Goal: Task Accomplishment & Management: Use online tool/utility

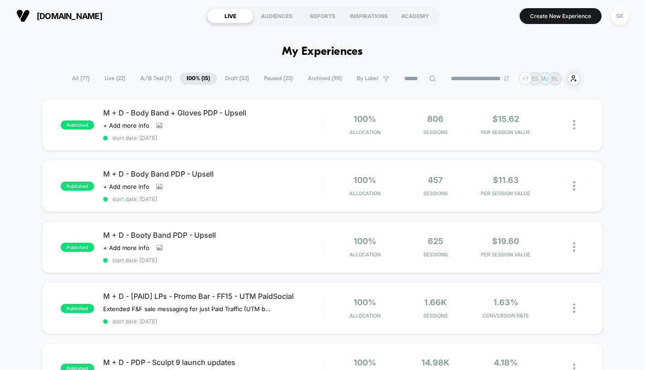
click at [238, 77] on span "Draft ( 32 )" at bounding box center [237, 78] width 38 height 12
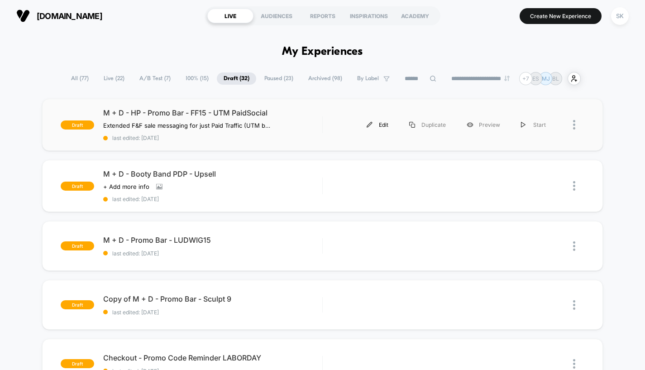
click at [380, 124] on div "Edit" at bounding box center [377, 125] width 43 height 20
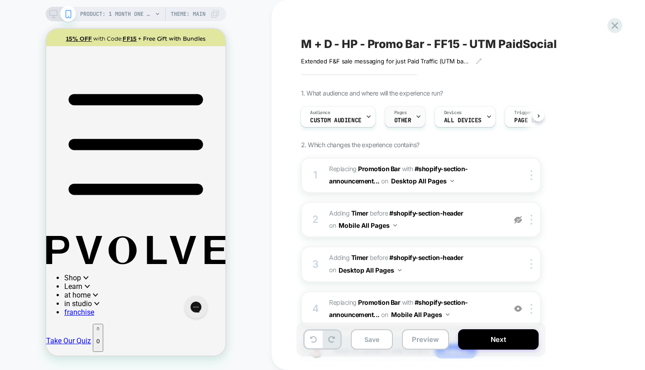
click at [408, 115] on div "Pages OTHER" at bounding box center [402, 116] width 35 height 20
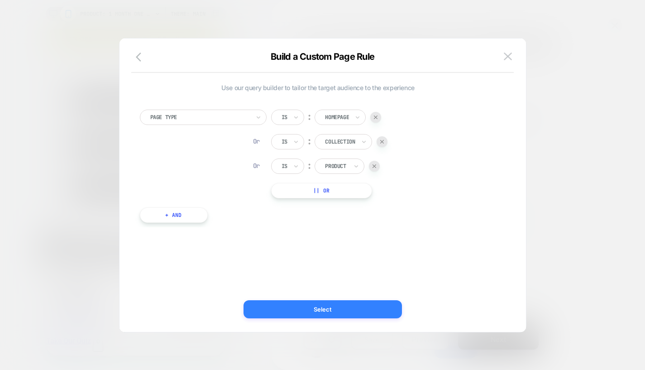
click at [304, 309] on button "Select" at bounding box center [323, 309] width 158 height 18
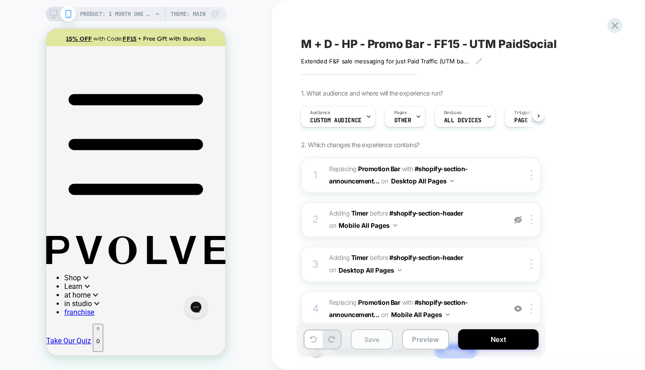
click at [378, 345] on button "Save" at bounding box center [372, 339] width 42 height 20
click at [474, 340] on button "Next" at bounding box center [498, 339] width 81 height 20
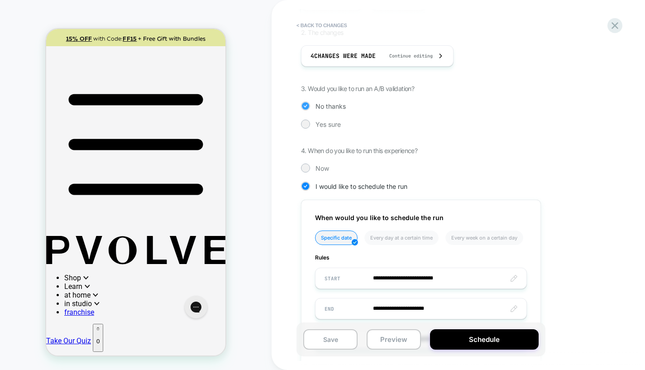
scroll to position [217, 0]
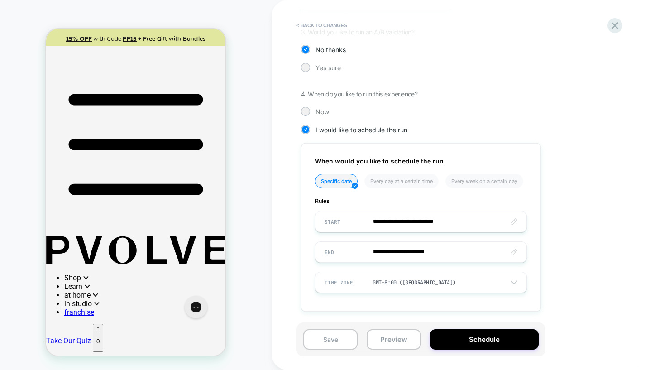
click at [306, 103] on div "**********" at bounding box center [466, 105] width 330 height 440
click at [306, 108] on div at bounding box center [305, 111] width 7 height 7
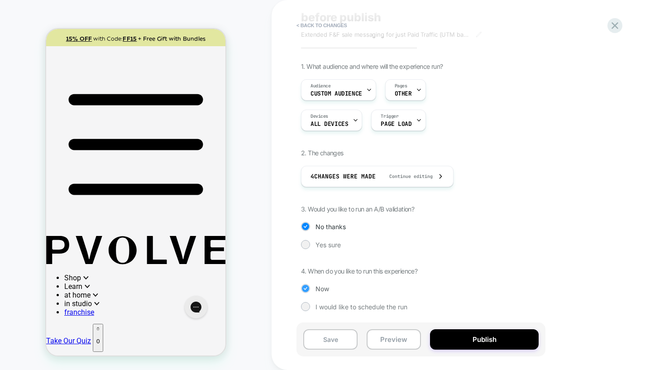
scroll to position [40, 0]
click at [494, 341] on button "Publish" at bounding box center [484, 339] width 109 height 20
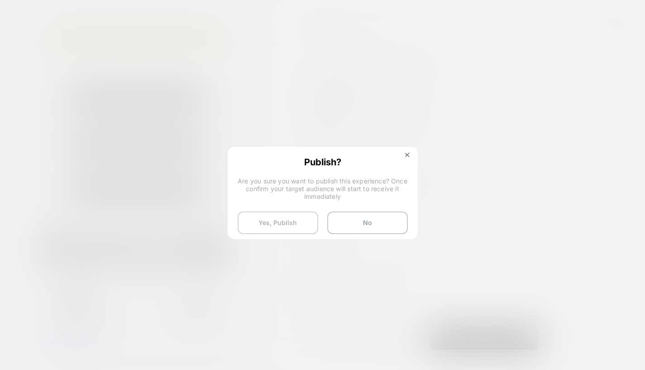
click at [275, 222] on button "Yes, Publish" at bounding box center [278, 222] width 81 height 23
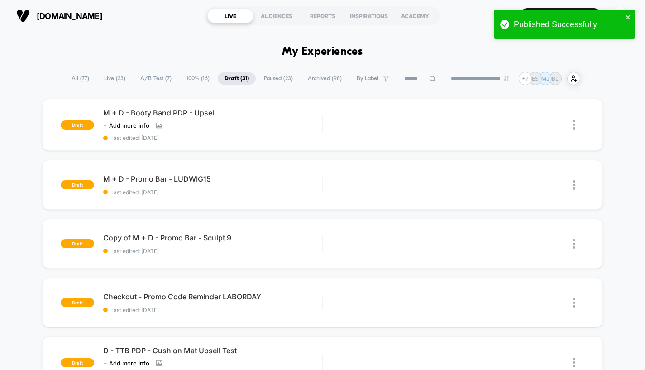
click at [200, 78] on span "100% ( 16 )" at bounding box center [198, 78] width 37 height 12
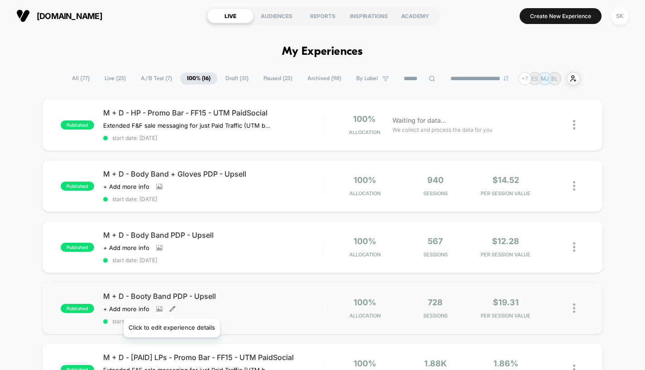
click at [171, 307] on icon at bounding box center [172, 309] width 6 height 6
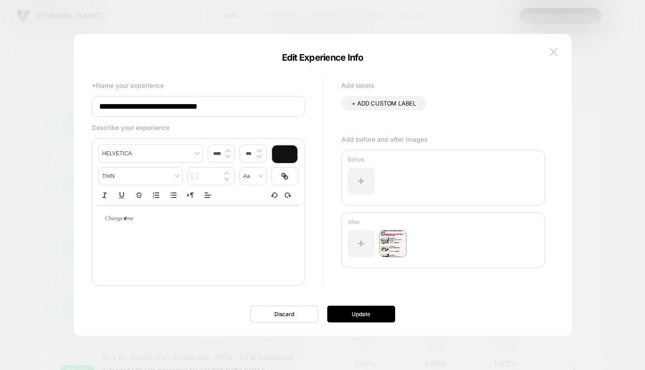
click at [550, 53] on img at bounding box center [554, 52] width 8 height 8
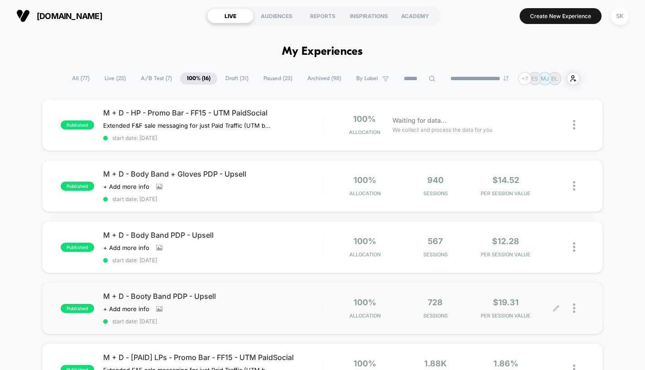
click at [557, 308] on icon at bounding box center [556, 308] width 7 height 7
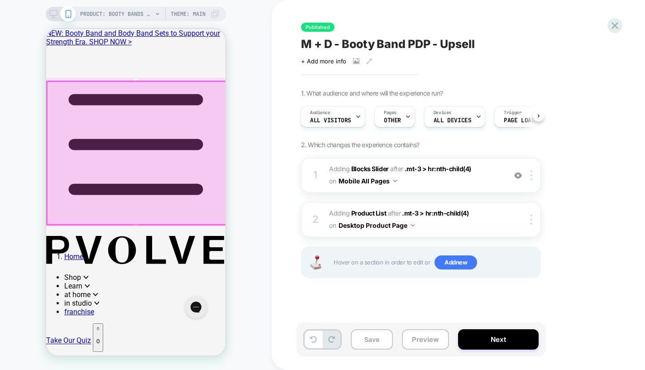
scroll to position [498, 0]
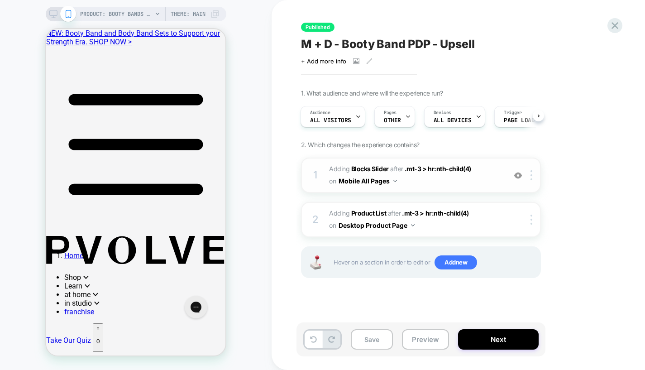
click at [531, 170] on div "1 #_loomi_addon_1750807711738_dup1758608692_dup1758654794 Adding Blocks Slider …" at bounding box center [421, 175] width 240 height 35
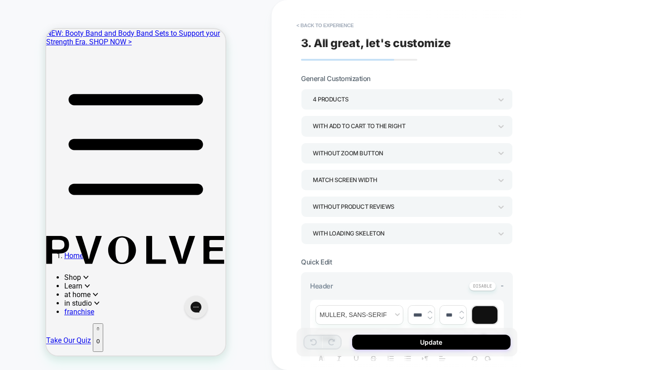
scroll to position [464, 0]
click at [330, 22] on button "< Back to experience" at bounding box center [325, 25] width 66 height 14
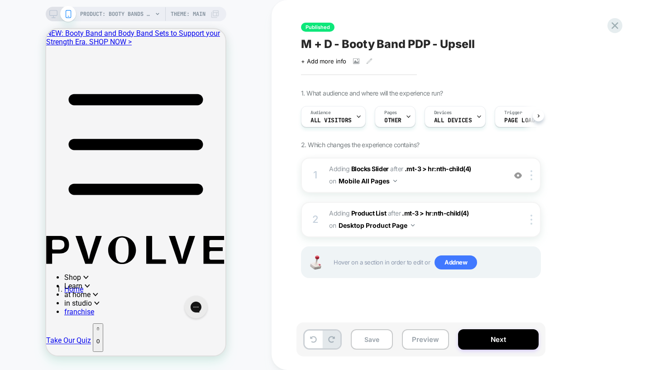
scroll to position [0, 0]
click at [533, 174] on div at bounding box center [533, 175] width 15 height 10
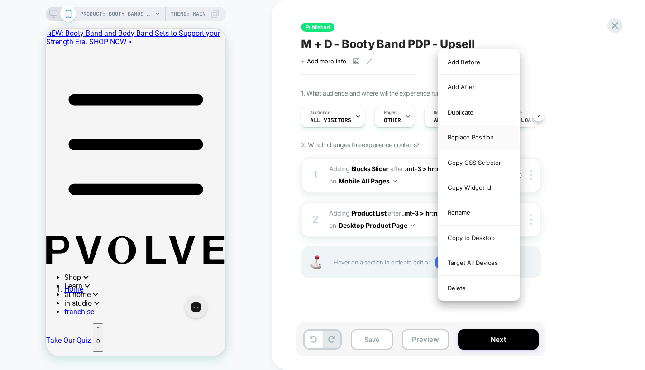
click at [460, 139] on div "Replace Position" at bounding box center [479, 137] width 81 height 25
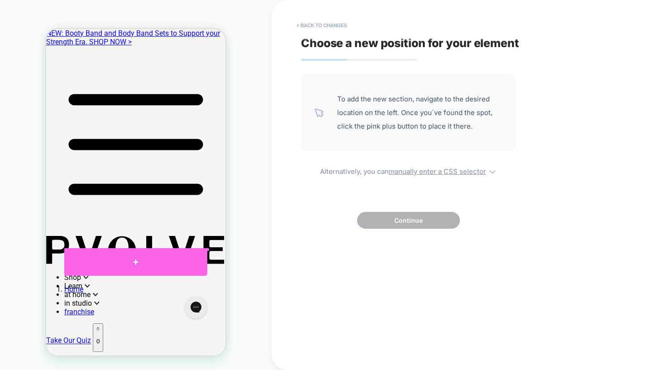
click at [201, 256] on div at bounding box center [135, 262] width 143 height 27
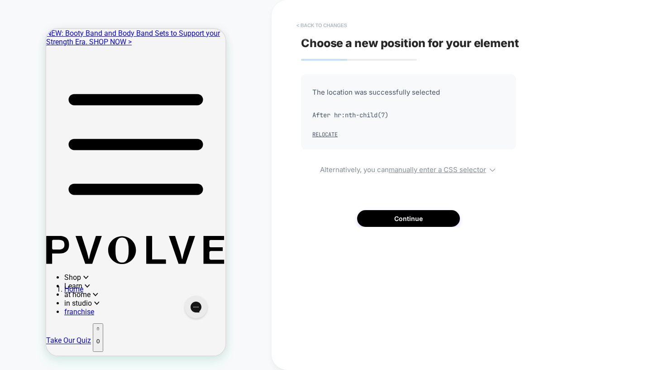
click at [319, 18] on button "< Back to changes" at bounding box center [322, 25] width 60 height 14
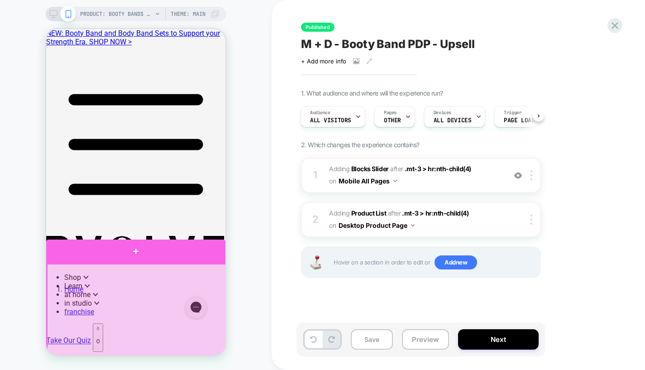
click at [167, 253] on div at bounding box center [135, 251] width 179 height 24
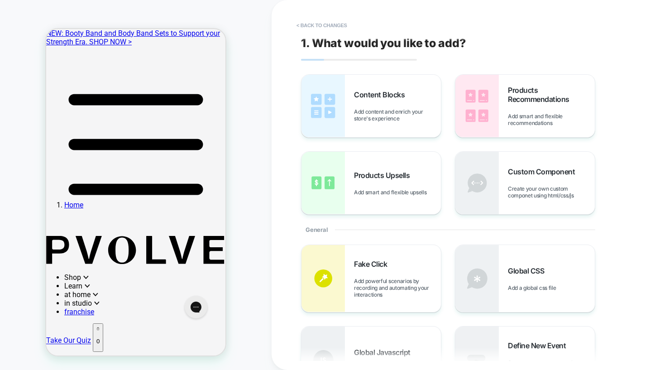
scroll to position [554, 0]
click at [311, 26] on button "< Back to changes" at bounding box center [322, 25] width 60 height 14
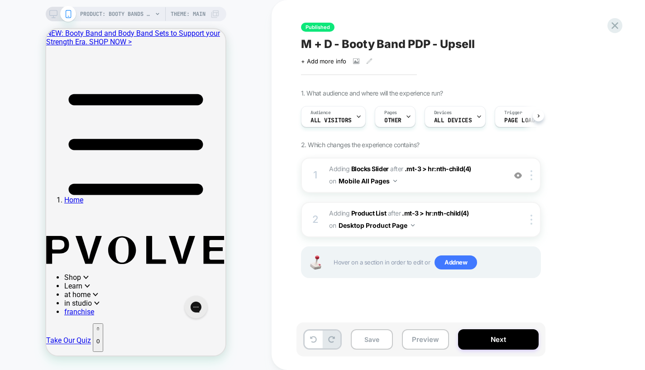
scroll to position [0, 0]
click at [532, 180] on div "1 #_loomi_addon_1750807711738_dup1758608692_dup1758654794 Adding Blocks Slider …" at bounding box center [421, 175] width 240 height 35
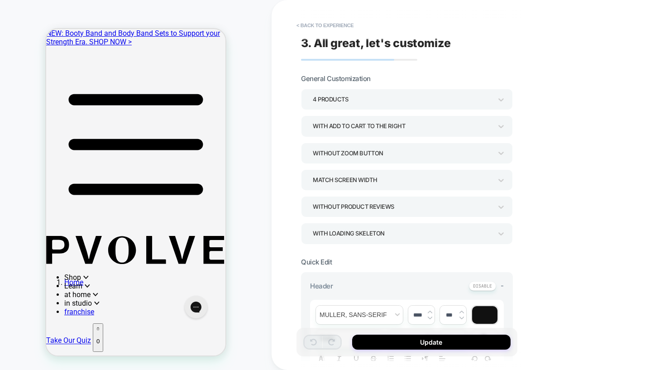
scroll to position [464, 0]
click at [321, 22] on button "< Back to experience" at bounding box center [325, 25] width 66 height 14
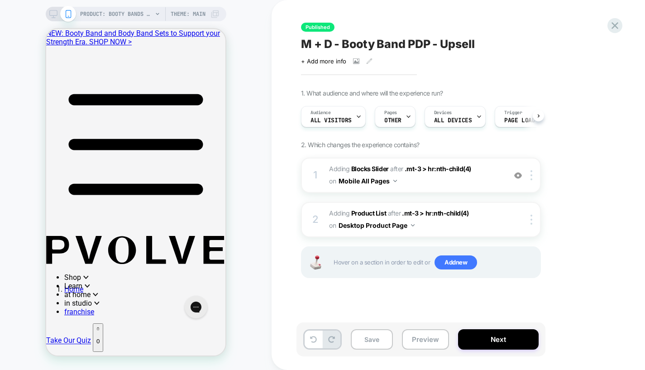
scroll to position [0, 0]
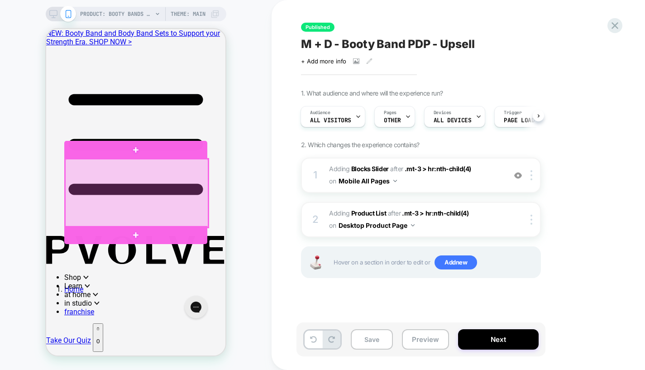
click at [186, 182] on div at bounding box center [136, 193] width 143 height 68
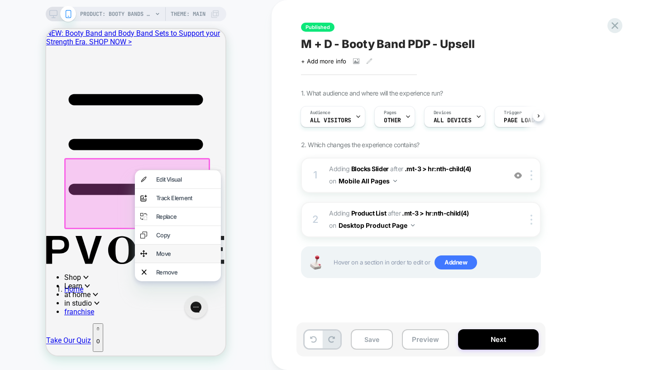
click at [166, 257] on div "Move" at bounding box center [185, 253] width 59 height 7
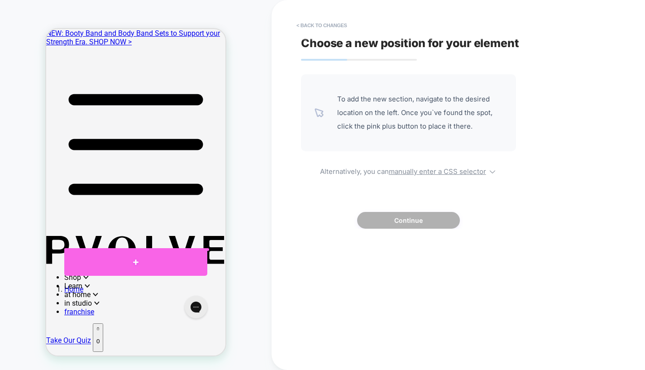
click at [134, 265] on div at bounding box center [135, 262] width 143 height 27
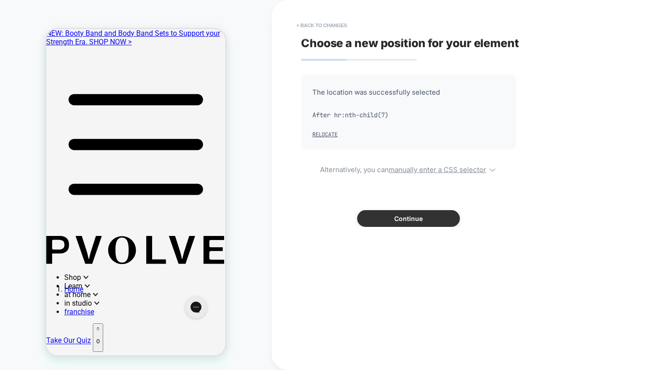
click at [402, 212] on button "Continue" at bounding box center [408, 218] width 103 height 17
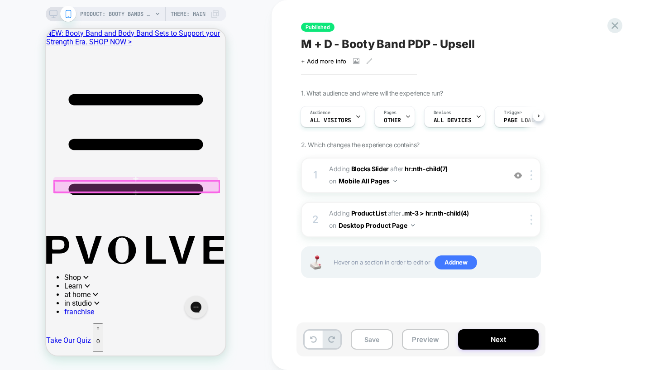
scroll to position [248, 0]
click at [315, 342] on icon at bounding box center [313, 339] width 7 height 7
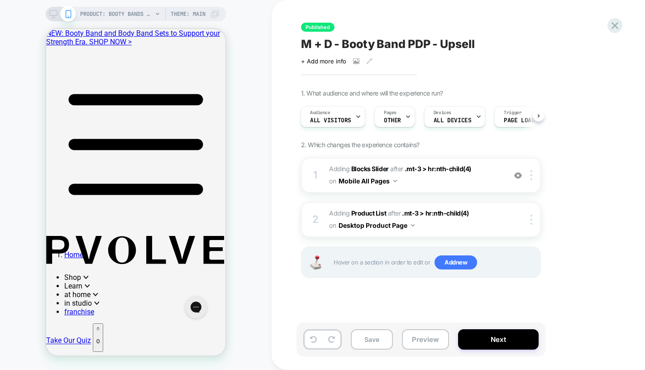
scroll to position [503, 0]
click at [517, 173] on img at bounding box center [518, 176] width 8 height 8
click at [532, 175] on div at bounding box center [533, 175] width 15 height 10
click at [481, 164] on span "#_loomi_addon_1750807711738_dup1758608692_dup1758654794 Adding Blocks Slider AF…" at bounding box center [415, 175] width 172 height 24
click at [516, 178] on img at bounding box center [518, 176] width 8 height 8
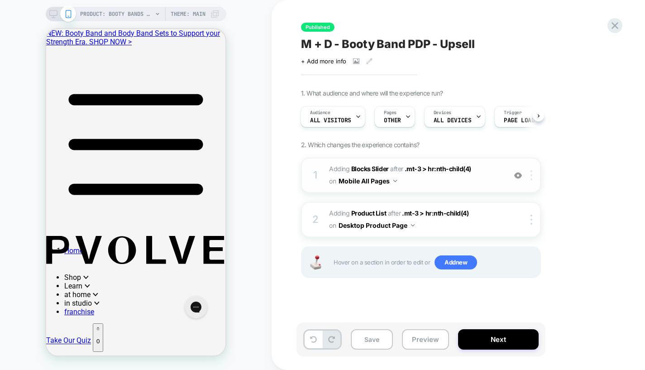
click at [533, 175] on div at bounding box center [533, 175] width 15 height 10
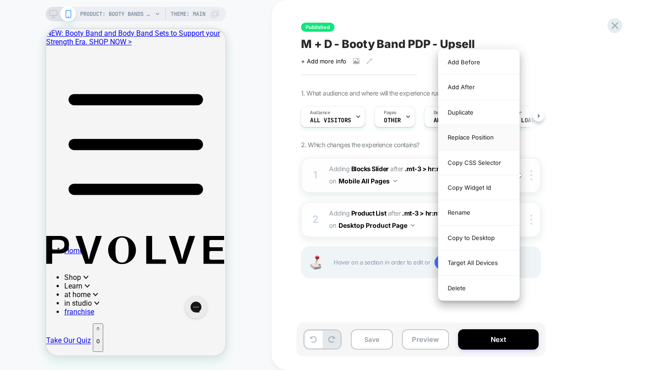
click at [477, 136] on div "Replace Position" at bounding box center [479, 137] width 81 height 25
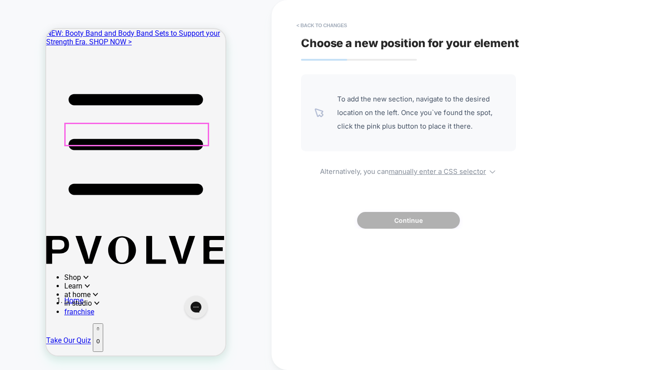
scroll to position [439, 0]
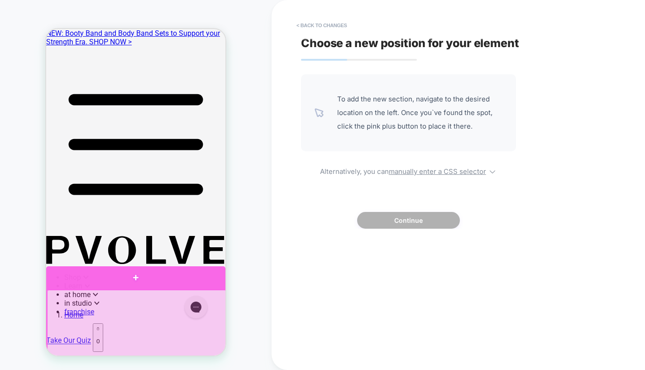
click at [143, 282] on div at bounding box center [135, 277] width 179 height 23
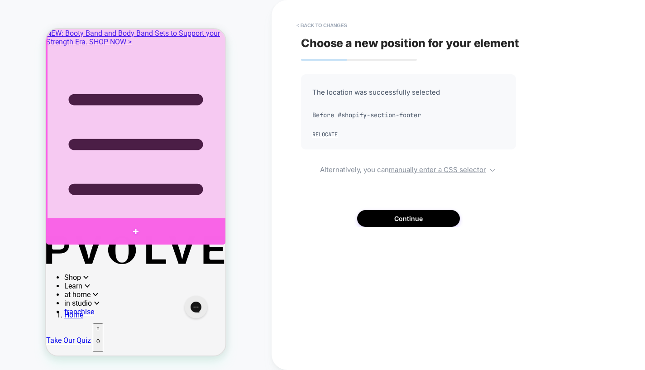
click at [134, 228] on div at bounding box center [135, 231] width 179 height 26
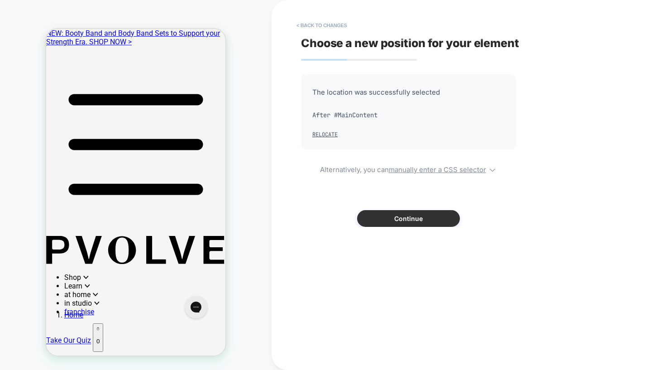
click at [412, 224] on button "Continue" at bounding box center [408, 218] width 103 height 17
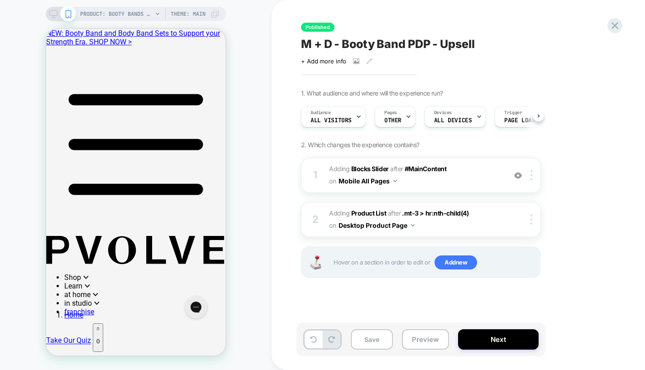
scroll to position [0, 0]
click at [380, 340] on button "Save" at bounding box center [372, 339] width 42 height 20
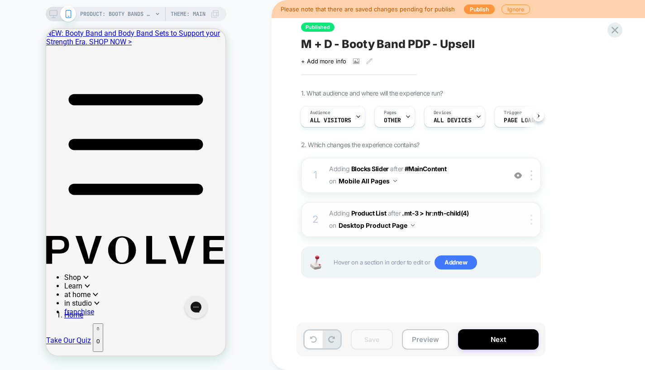
click at [532, 218] on img at bounding box center [532, 220] width 2 height 10
click at [558, 279] on div "1. What audience and where will the experience run? Audience All Visitors Pages…" at bounding box center [466, 194] width 330 height 211
click at [481, 8] on button "Publish" at bounding box center [479, 10] width 31 height 10
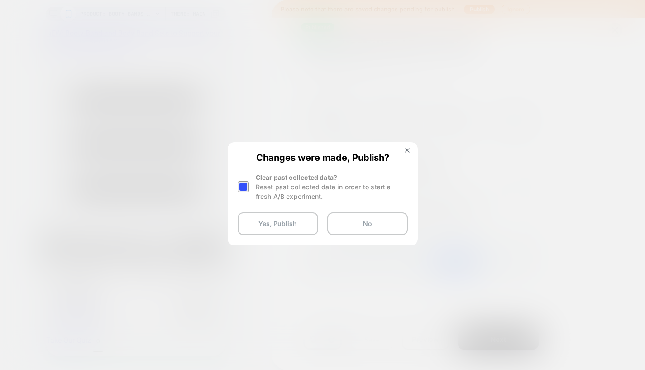
click at [239, 186] on div at bounding box center [243, 186] width 11 height 11
click at [258, 225] on button "Yes, Publish" at bounding box center [278, 223] width 81 height 23
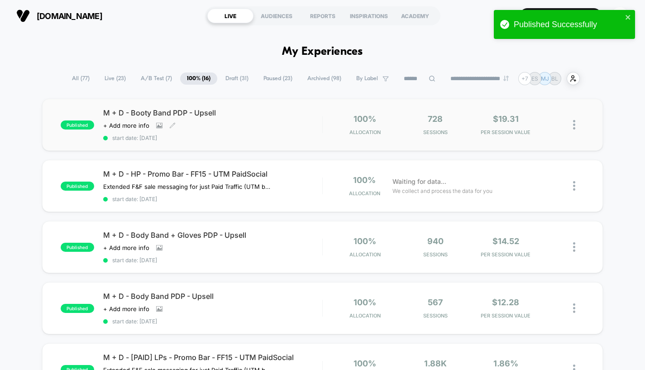
click at [265, 111] on span "M + D - Booty Band PDP - Upsell" at bounding box center [212, 112] width 219 height 9
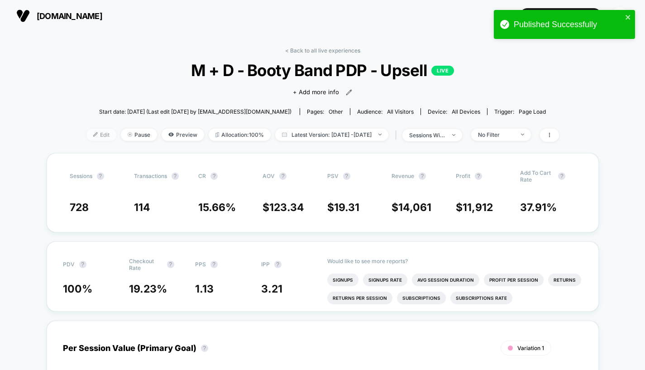
click at [86, 136] on span "Edit" at bounding box center [101, 135] width 30 height 12
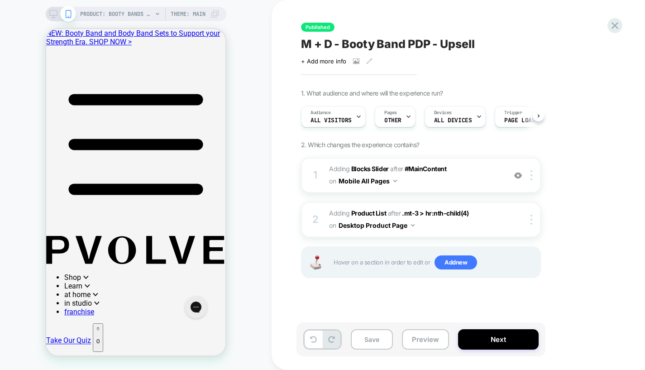
scroll to position [0, 0]
click at [55, 14] on icon at bounding box center [53, 14] width 8 height 8
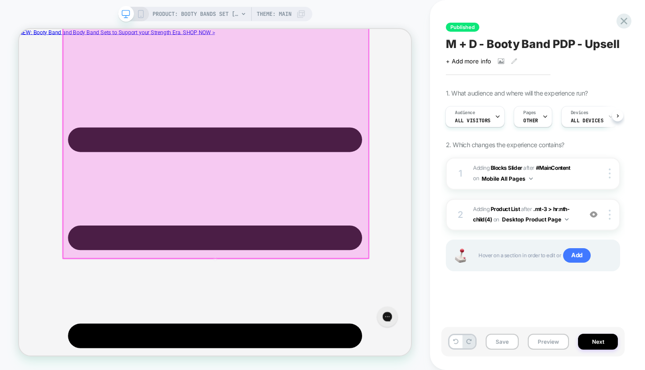
scroll to position [398, 0]
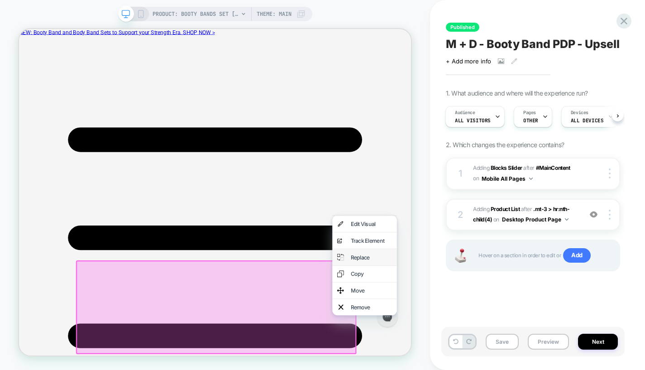
click at [452, 338] on div "Replace" at bounding box center [480, 333] width 86 height 22
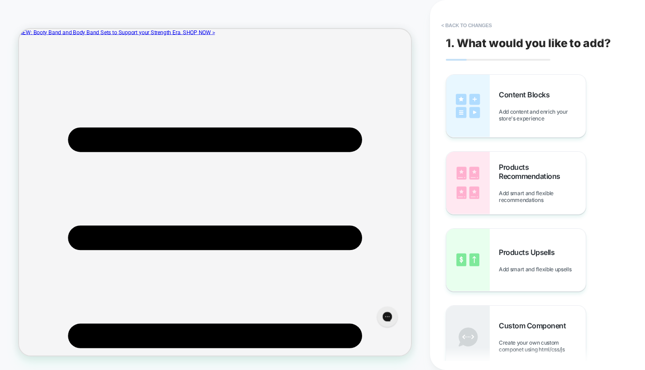
scroll to position [396, 0]
click at [482, 24] on button "< Back to changes" at bounding box center [467, 25] width 60 height 14
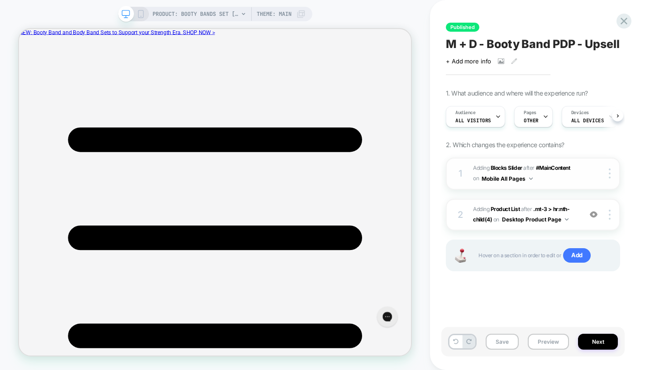
scroll to position [0, 0]
click at [609, 220] on img at bounding box center [610, 215] width 2 height 10
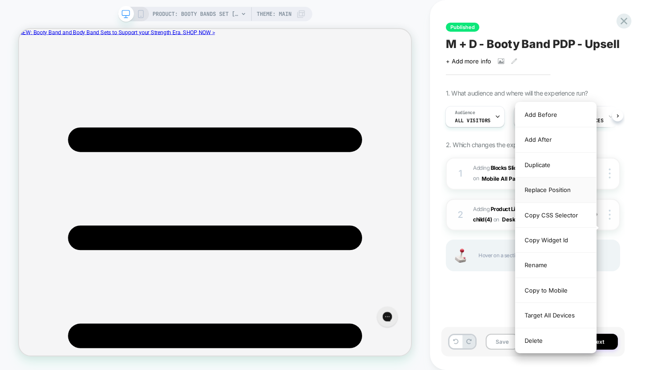
click at [545, 192] on div "Replace Position" at bounding box center [556, 189] width 81 height 25
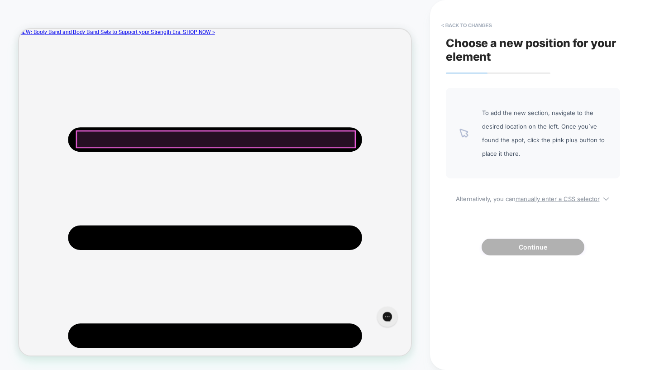
scroll to position [542, 0]
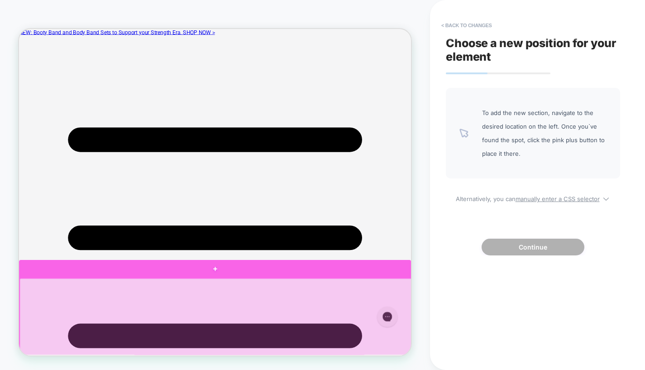
click at [332, 353] on div at bounding box center [280, 349] width 523 height 24
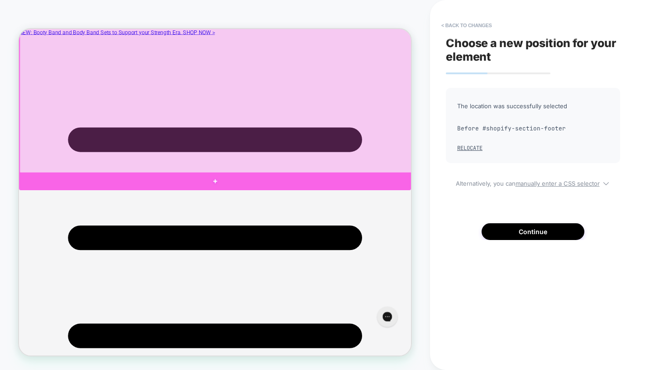
click at [474, 233] on div at bounding box center [280, 232] width 523 height 24
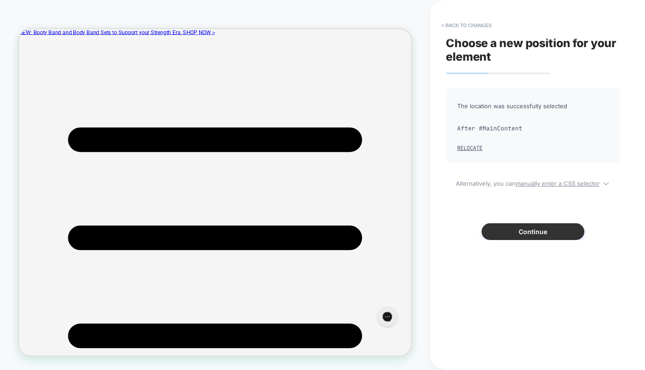
click at [534, 229] on button "Continue" at bounding box center [533, 231] width 103 height 17
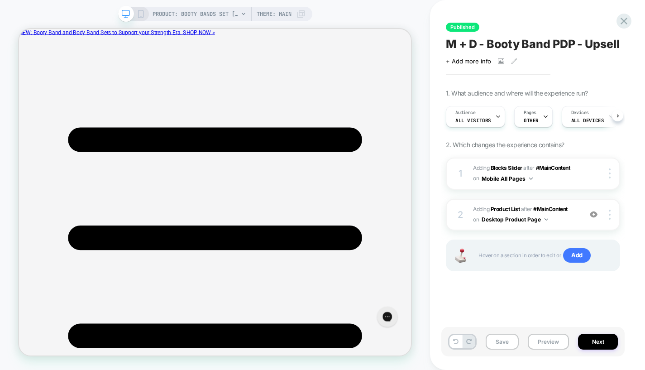
scroll to position [0, 0]
click at [503, 343] on button "Save" at bounding box center [502, 342] width 33 height 16
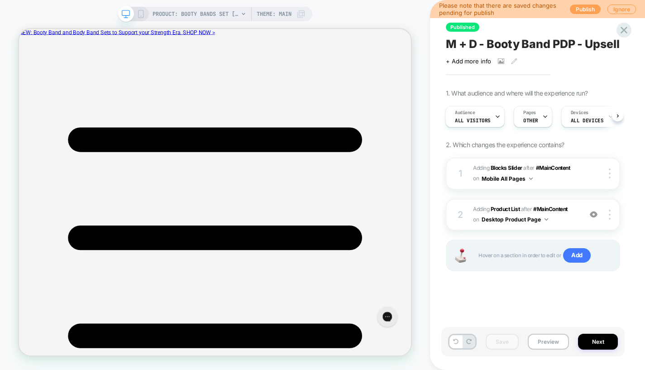
click at [594, 8] on button "Publish" at bounding box center [585, 10] width 31 height 10
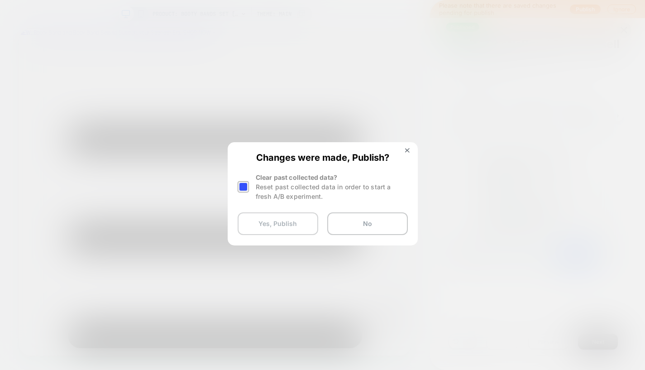
click at [303, 220] on button "Yes, Publish" at bounding box center [278, 223] width 81 height 23
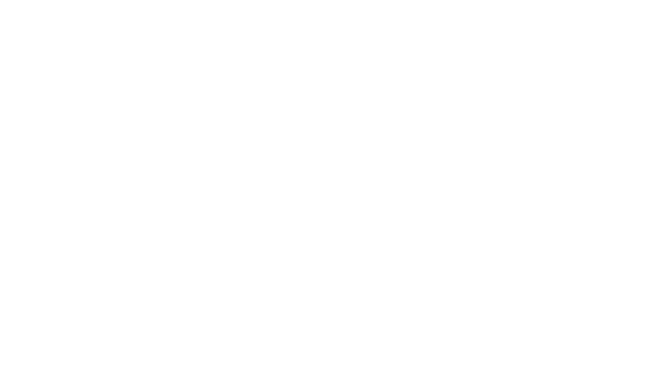
click at [247, 183] on html "Navigated to Visually.io | No-code CRO for Shopify 0.85" at bounding box center [322, 185] width 645 height 370
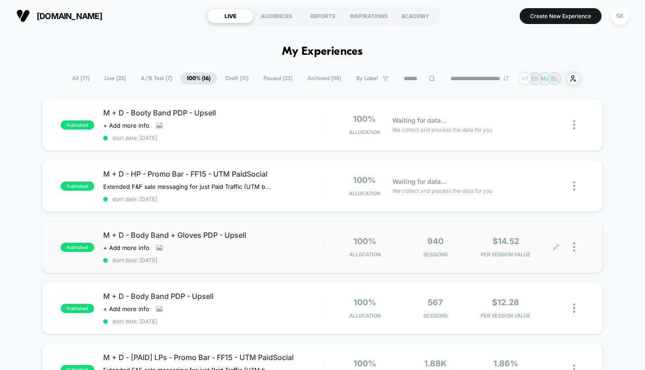
click at [556, 249] on div at bounding box center [570, 246] width 28 height 21
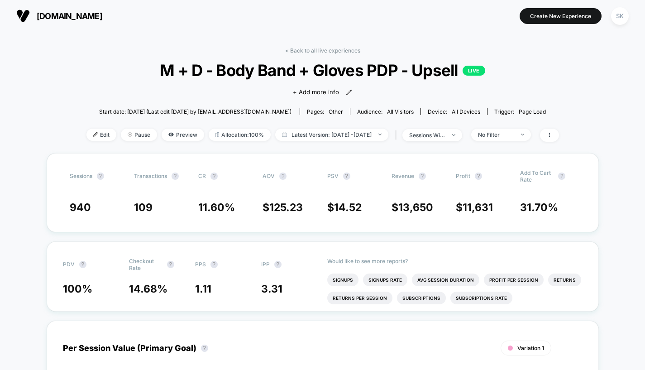
click at [90, 120] on div "< Back to all live experiences M + D - Body Band + Gloves PDP - Upsell LIVE Cli…" at bounding box center [322, 100] width 473 height 106
click at [87, 136] on span "Edit" at bounding box center [101, 135] width 30 height 12
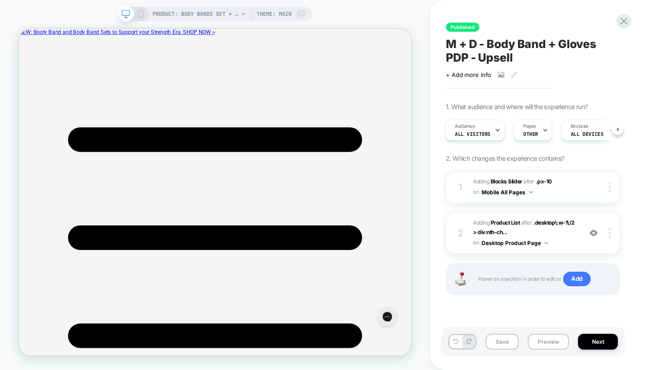
scroll to position [316, 0]
click at [593, 234] on img at bounding box center [594, 233] width 8 height 8
click at [595, 232] on img at bounding box center [594, 233] width 8 height 8
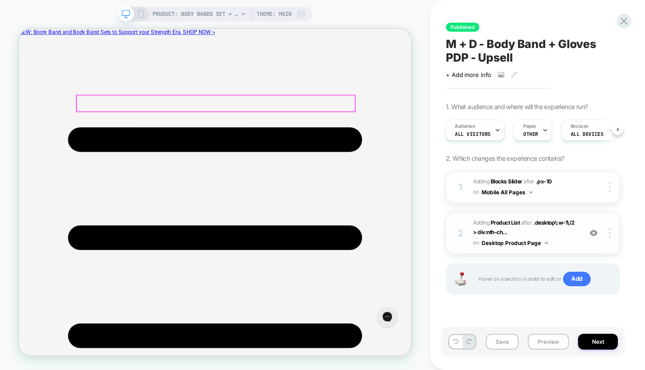
scroll to position [468, 0]
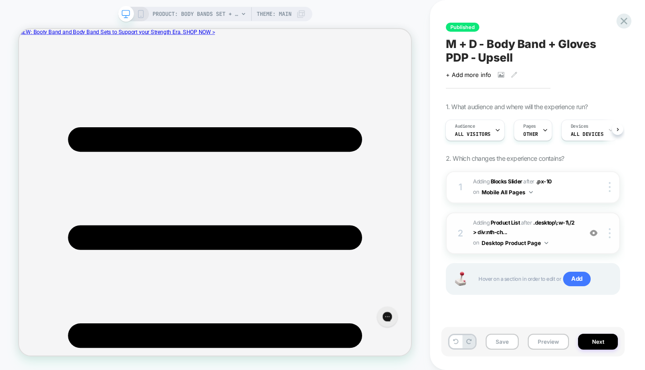
click at [145, 19] on div "PRODUCT: Body Bands Set + Training Gloves Theme: MAIN" at bounding box center [215, 14] width 194 height 14
click at [141, 11] on icon at bounding box center [141, 14] width 8 height 8
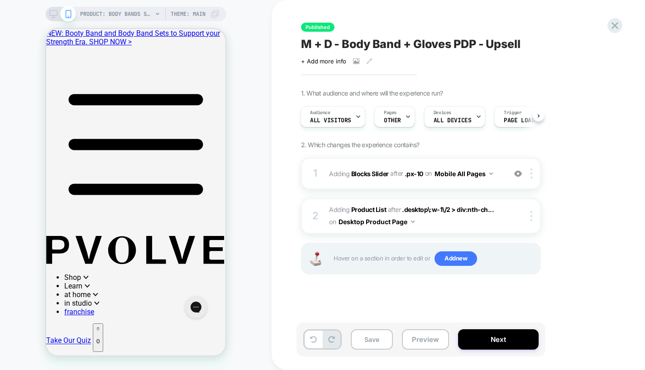
scroll to position [222, 0]
click at [608, 24] on div at bounding box center [615, 25] width 19 height 19
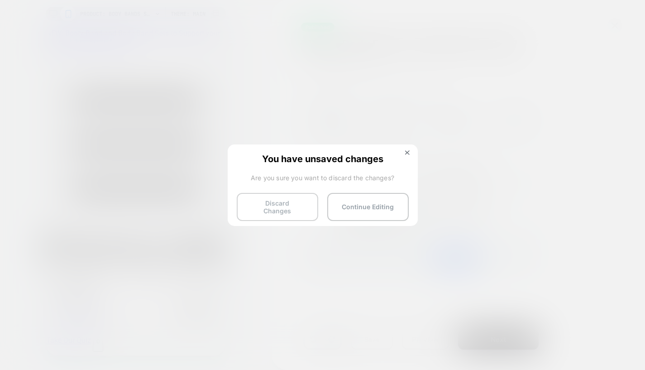
click at [291, 194] on button "Discard Changes" at bounding box center [277, 207] width 81 height 28
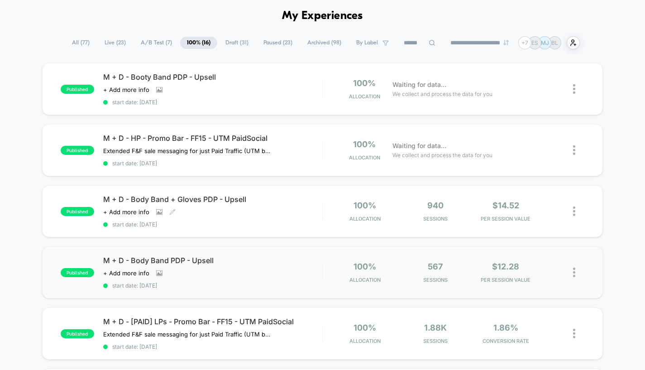
scroll to position [36, 0]
click at [243, 269] on div "Click to view images Click to edit experience details + Add more info" at bounding box center [179, 272] width 153 height 7
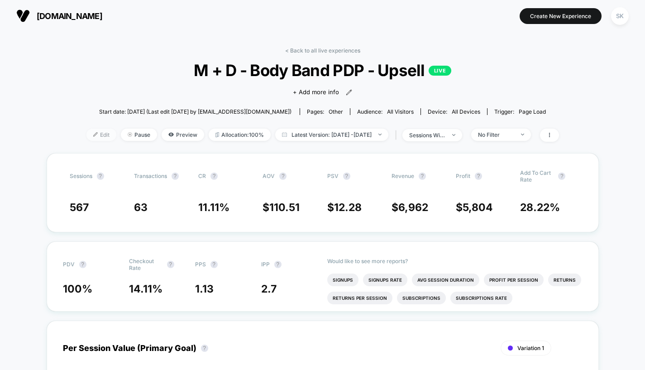
click at [86, 132] on span "Edit" at bounding box center [101, 135] width 30 height 12
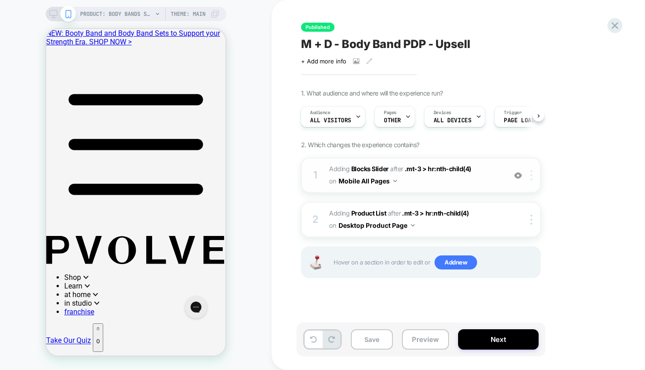
click at [532, 175] on img at bounding box center [532, 175] width 2 height 10
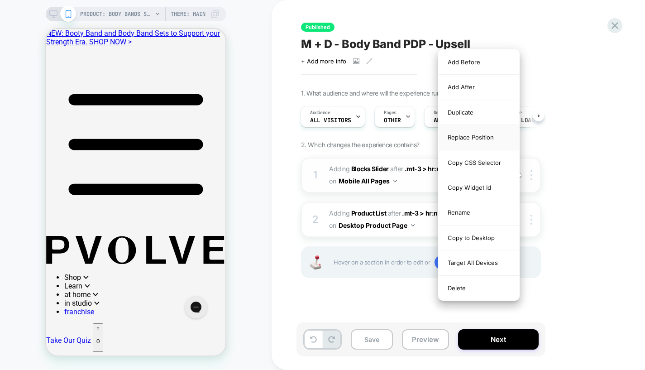
click at [491, 135] on div "Replace Position" at bounding box center [479, 137] width 81 height 25
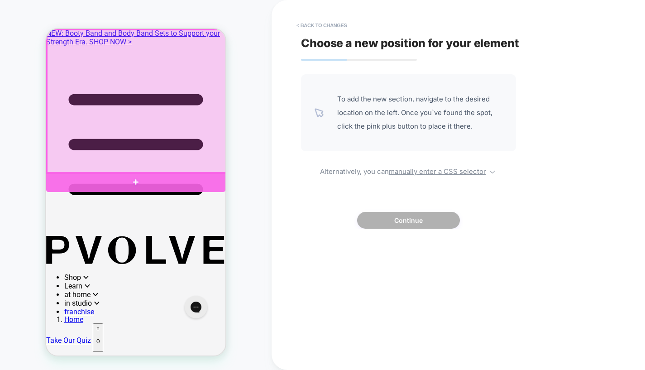
scroll to position [437, 0]
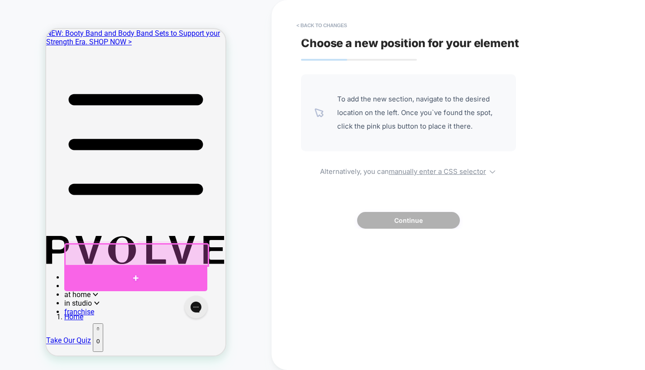
click at [117, 273] on div at bounding box center [135, 278] width 143 height 26
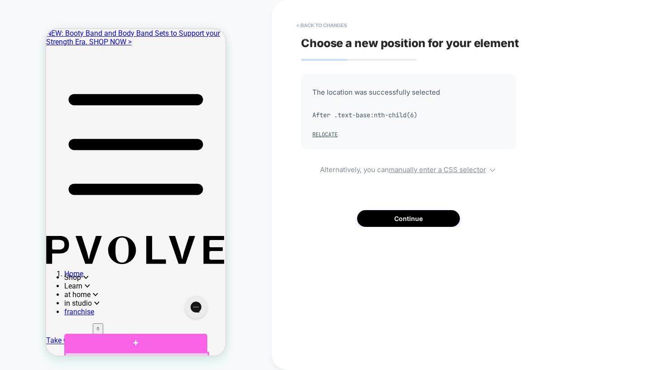
scroll to position [419, 0]
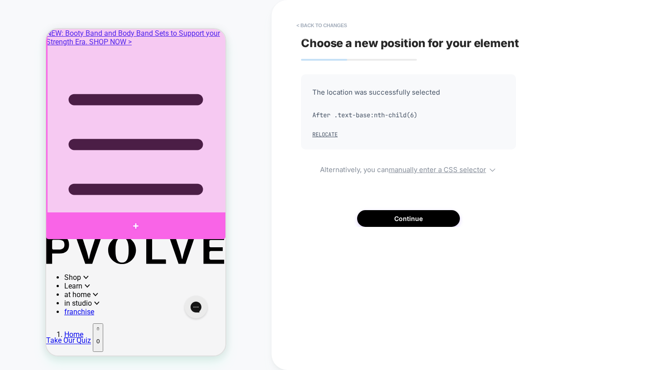
click at [153, 222] on div at bounding box center [135, 225] width 179 height 27
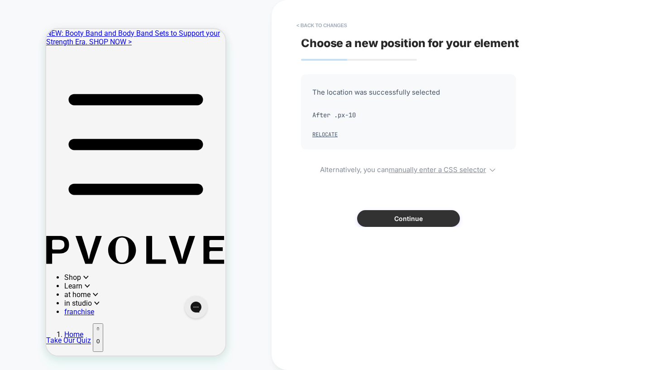
click at [393, 216] on button "Continue" at bounding box center [408, 218] width 103 height 17
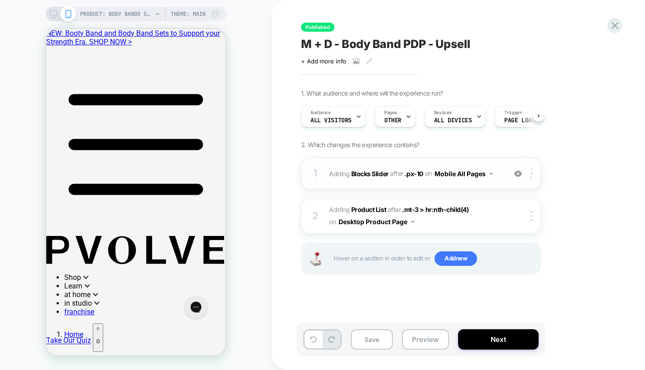
scroll to position [0, 0]
click at [54, 13] on icon at bounding box center [53, 14] width 8 height 8
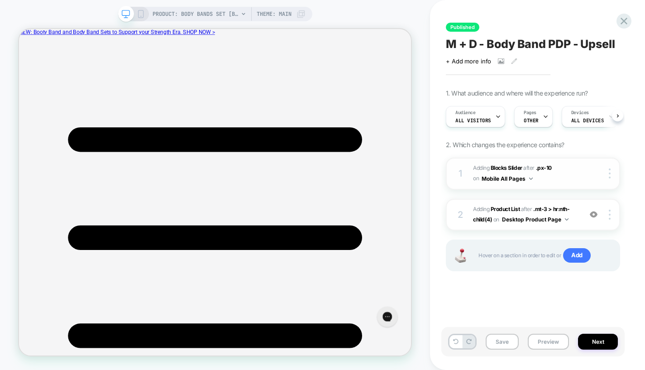
scroll to position [0, 0]
click at [516, 177] on button "Mobile All Pages" at bounding box center [507, 178] width 51 height 11
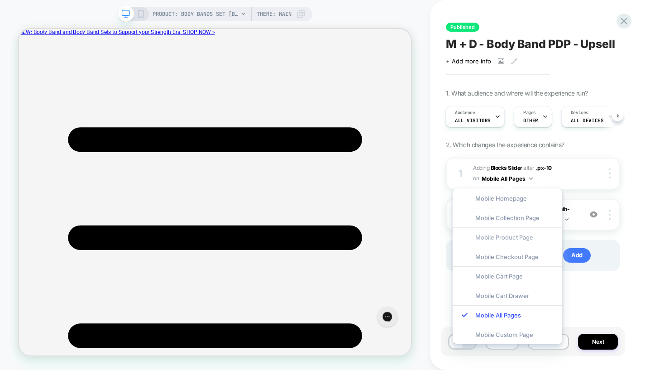
click at [498, 241] on div "Mobile Product Page" at bounding box center [508, 236] width 110 height 19
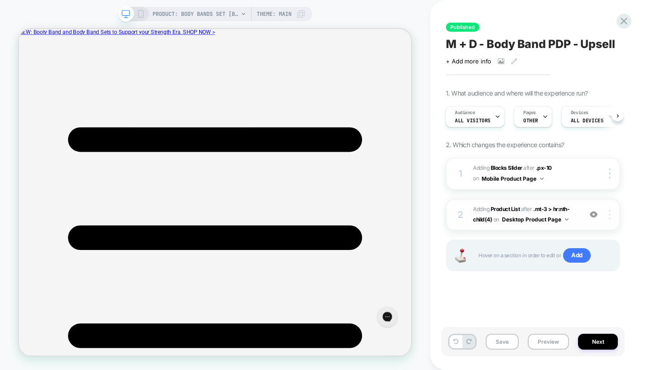
click at [610, 214] on img at bounding box center [610, 215] width 2 height 10
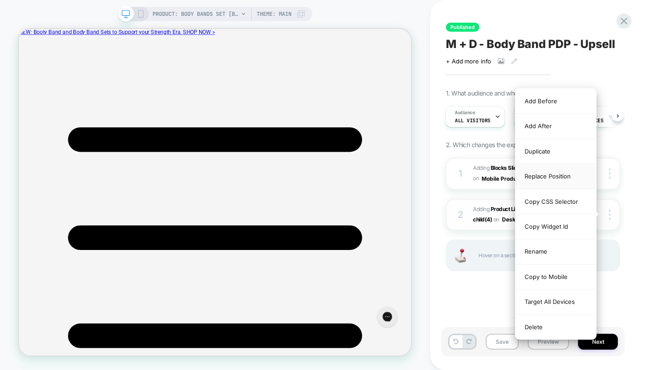
click at [558, 180] on div "Replace Position" at bounding box center [556, 176] width 81 height 25
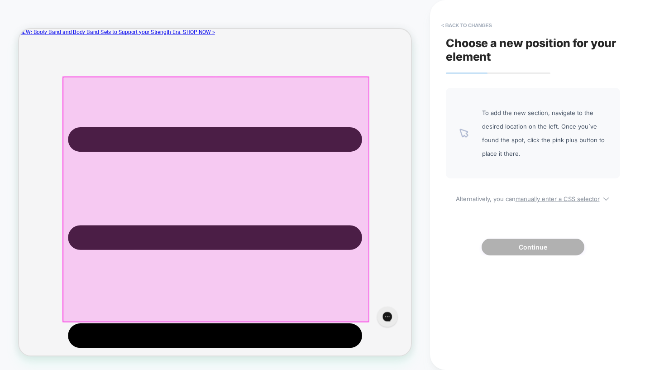
scroll to position [615, 0]
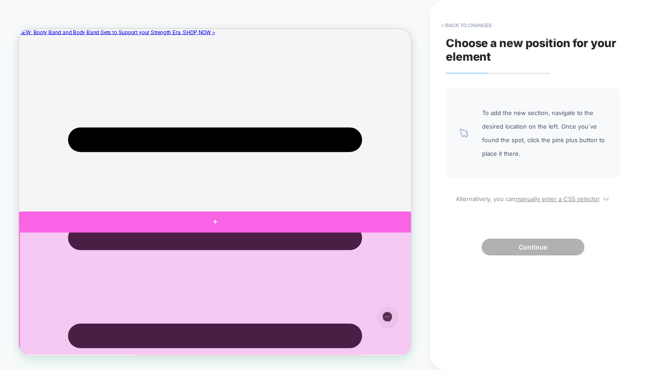
click at [489, 291] on div at bounding box center [280, 286] width 523 height 26
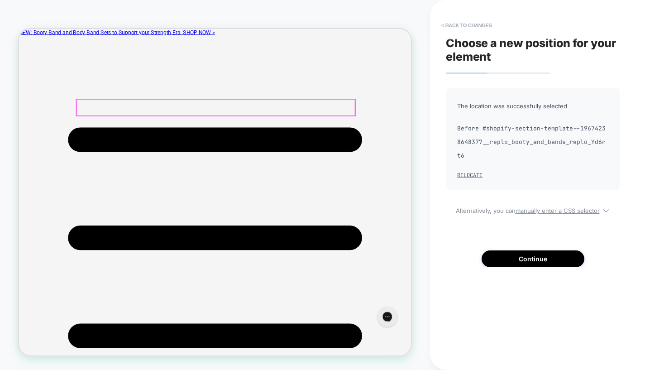
scroll to position [613, 0]
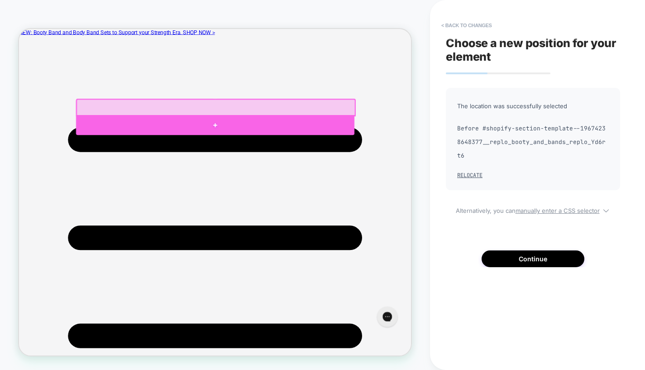
click at [422, 159] on div at bounding box center [280, 157] width 371 height 27
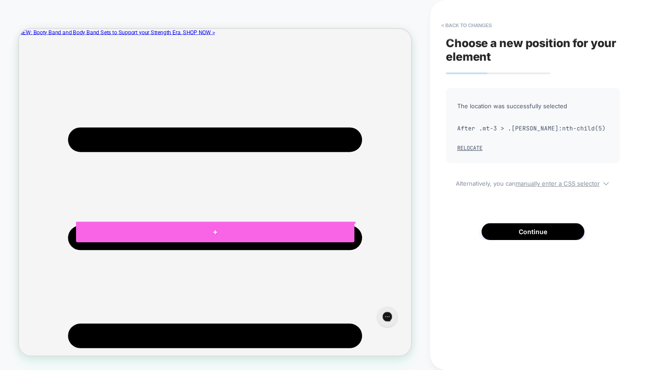
click at [376, 302] on div at bounding box center [280, 300] width 371 height 27
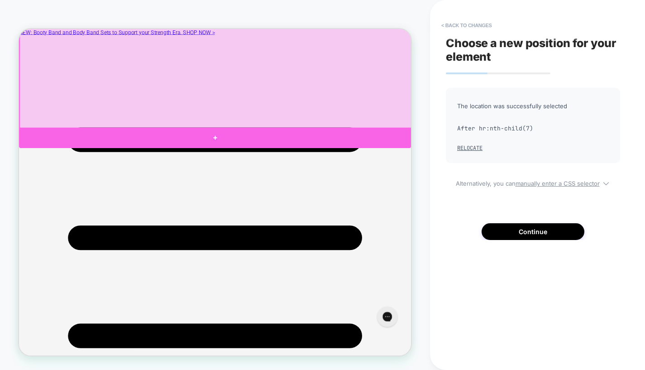
click at [418, 172] on div at bounding box center [280, 174] width 523 height 27
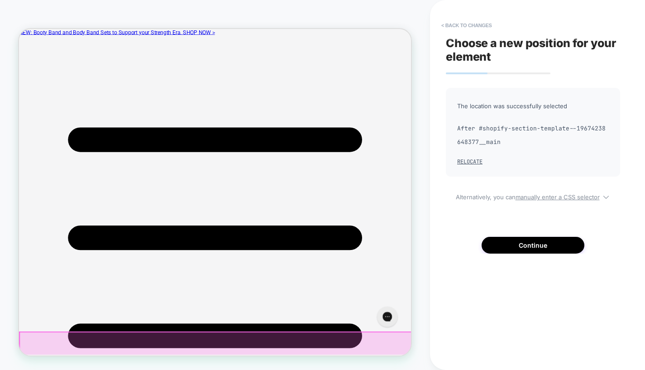
scroll to position [349, 0]
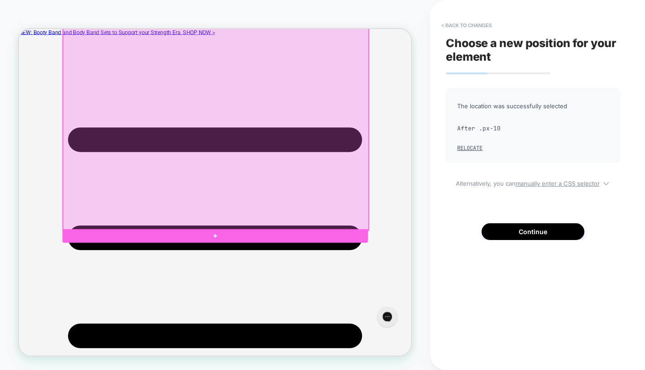
scroll to position [460, 0]
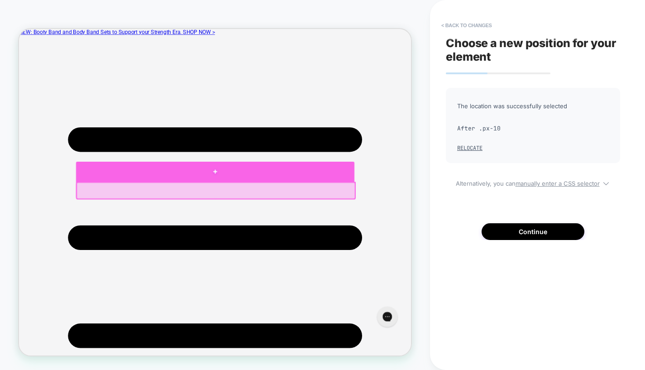
click at [458, 226] on div at bounding box center [280, 219] width 371 height 27
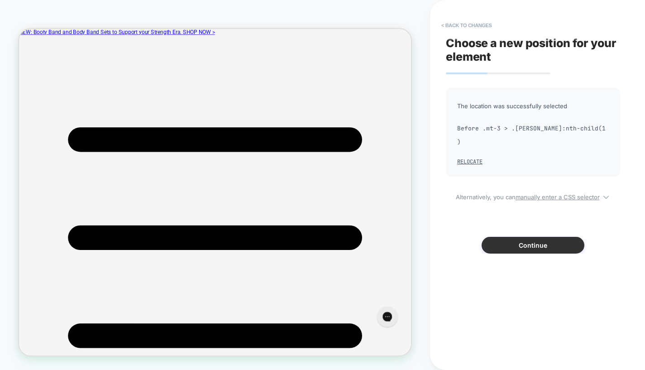
click at [537, 237] on button "Continue" at bounding box center [533, 245] width 103 height 17
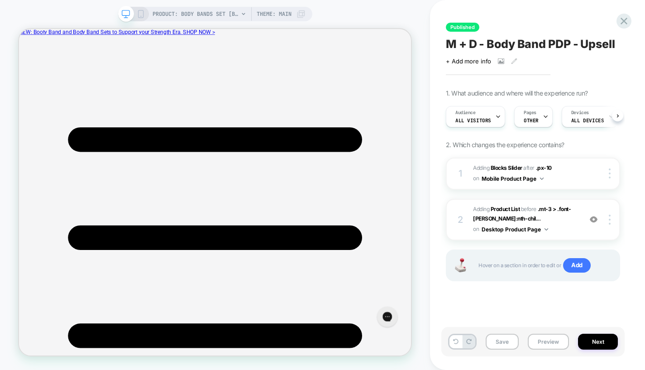
scroll to position [0, 0]
click at [503, 338] on button "Save" at bounding box center [502, 342] width 33 height 16
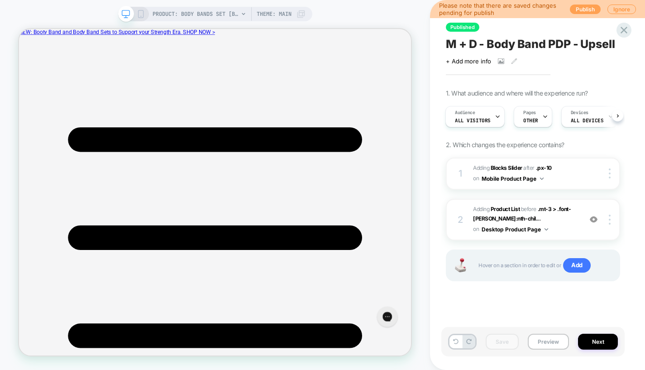
click at [593, 7] on button "Publish" at bounding box center [585, 10] width 31 height 10
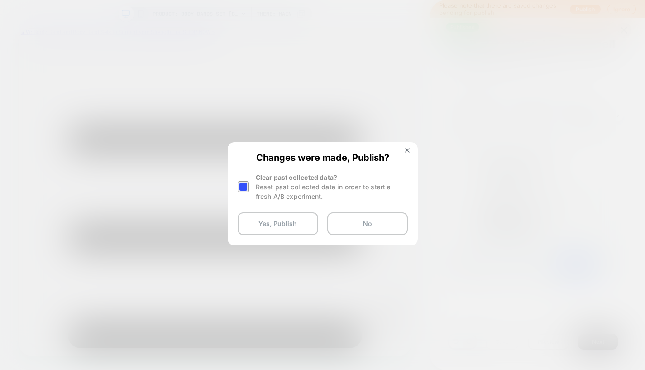
click at [243, 185] on div at bounding box center [243, 186] width 11 height 11
click at [246, 218] on button "Yes, Publish" at bounding box center [278, 223] width 81 height 23
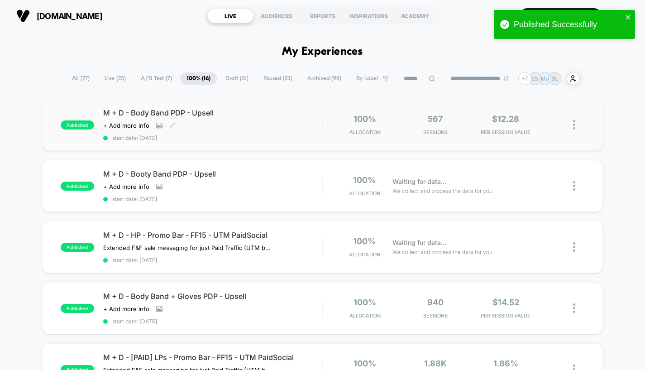
click at [238, 123] on div "Click to view images Click to edit experience details + Add more info" at bounding box center [179, 125] width 153 height 7
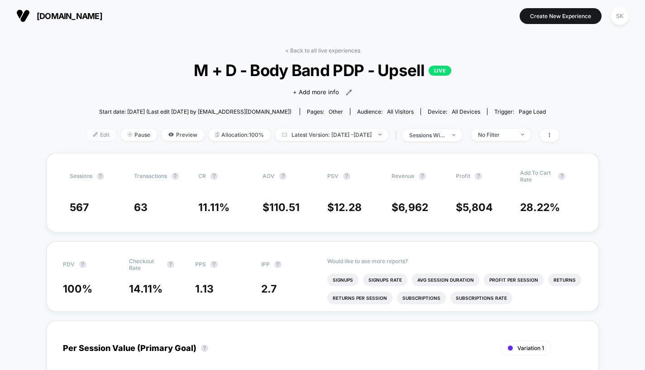
click at [86, 135] on span "Edit" at bounding box center [101, 135] width 30 height 12
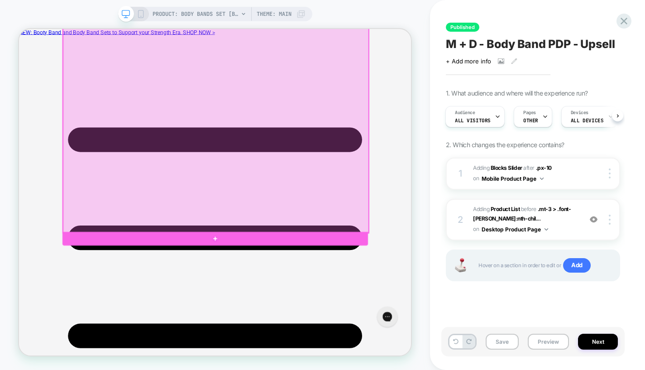
scroll to position [460, 0]
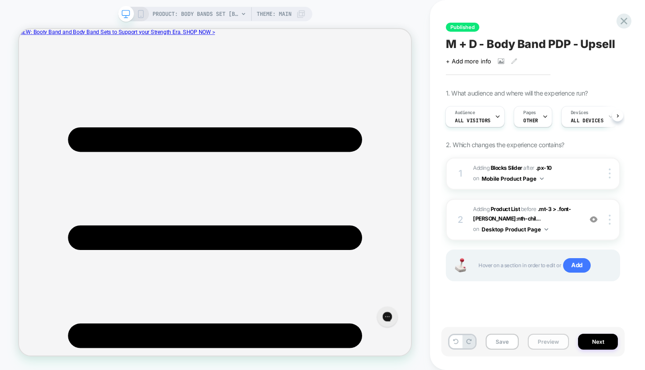
click at [546, 344] on button "Preview" at bounding box center [548, 342] width 41 height 16
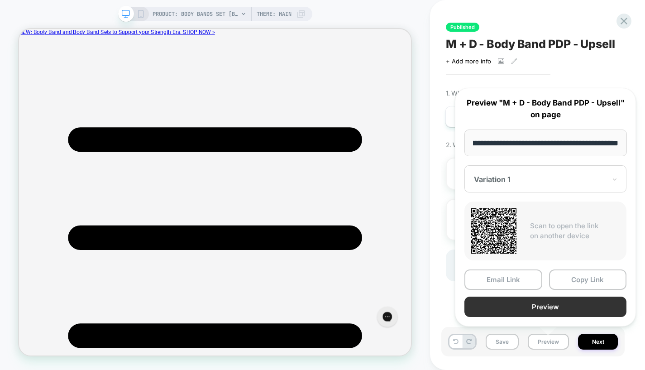
scroll to position [0, 0]
click at [544, 309] on button "Preview" at bounding box center [545, 307] width 162 height 20
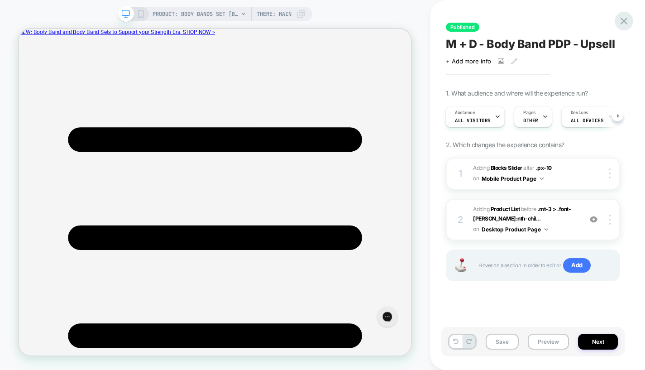
click at [626, 23] on icon at bounding box center [624, 21] width 7 height 7
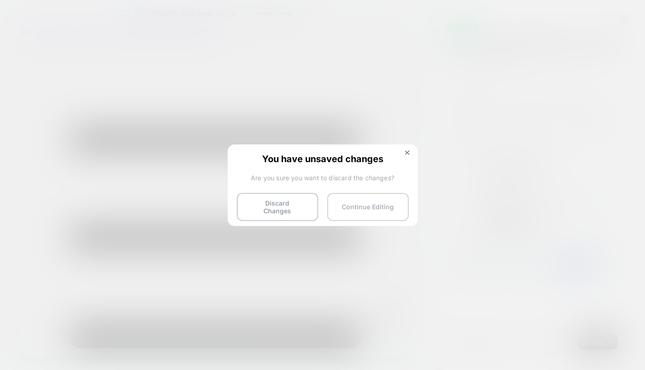
click at [366, 207] on button "Continue Editing" at bounding box center [367, 207] width 81 height 28
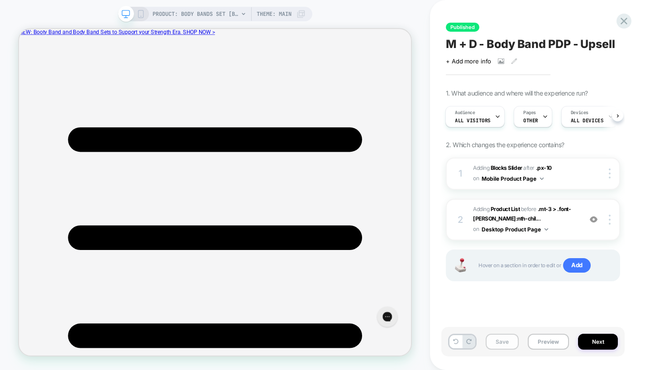
click at [495, 341] on button "Save" at bounding box center [502, 342] width 33 height 16
click at [140, 14] on icon at bounding box center [141, 14] width 8 height 8
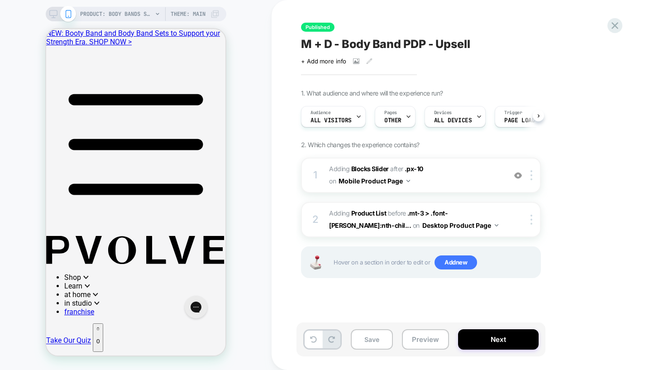
scroll to position [0, 0]
click at [530, 173] on div at bounding box center [533, 175] width 15 height 10
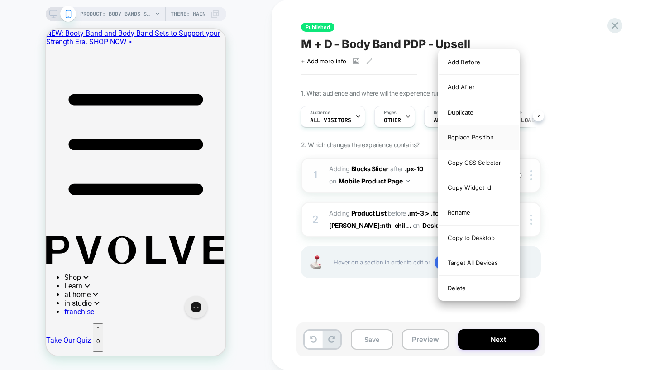
click at [491, 139] on div "Replace Position" at bounding box center [479, 137] width 81 height 25
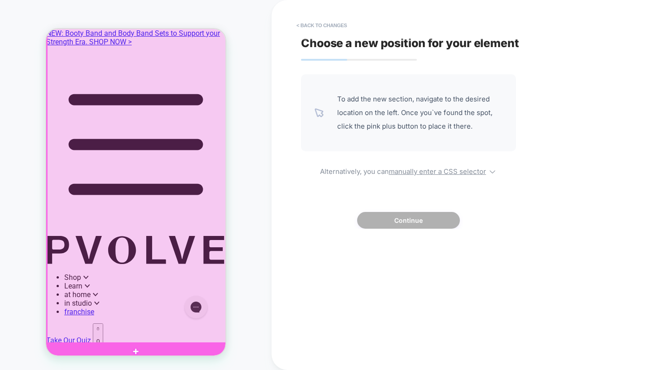
scroll to position [289, 0]
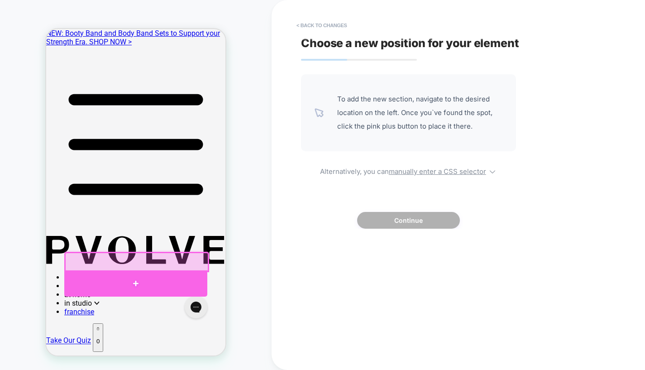
click at [174, 275] on div at bounding box center [135, 283] width 143 height 26
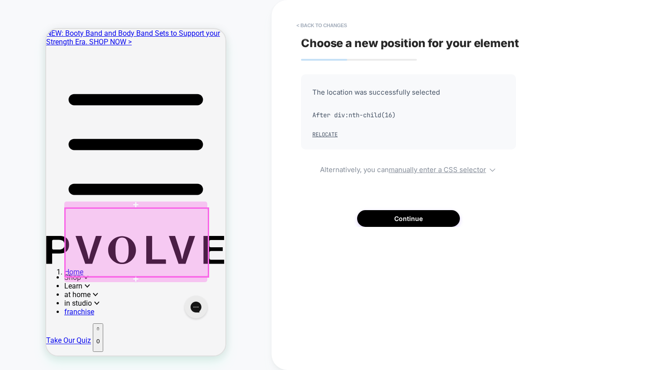
scroll to position [483, 0]
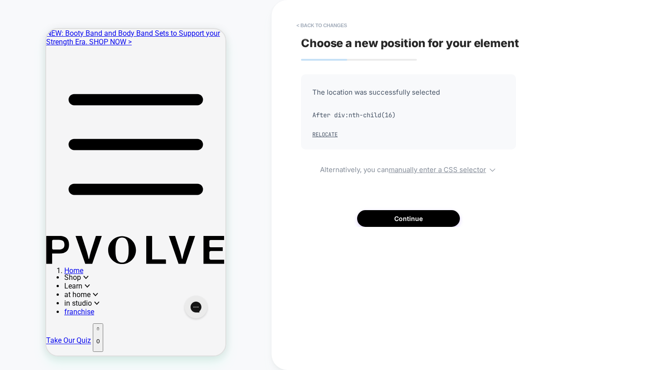
click at [389, 209] on div "The location was successfully selected After div:nth-child(16) Relocate Alterna…" at bounding box center [408, 150] width 215 height 153
click at [390, 216] on button "Continue" at bounding box center [408, 218] width 103 height 17
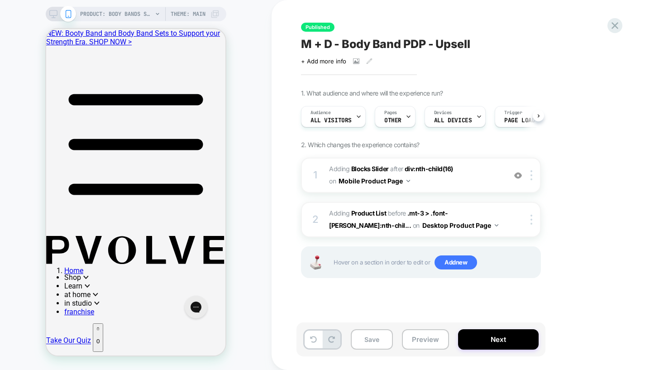
scroll to position [0, 0]
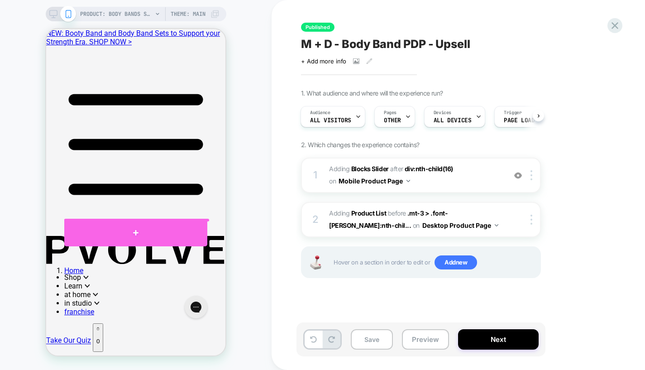
click at [173, 220] on div at bounding box center [135, 232] width 143 height 27
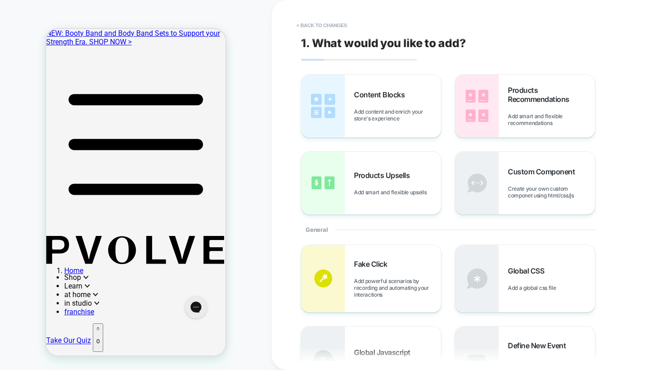
scroll to position [530, 0]
click at [330, 21] on button "< Back to changes" at bounding box center [322, 25] width 60 height 14
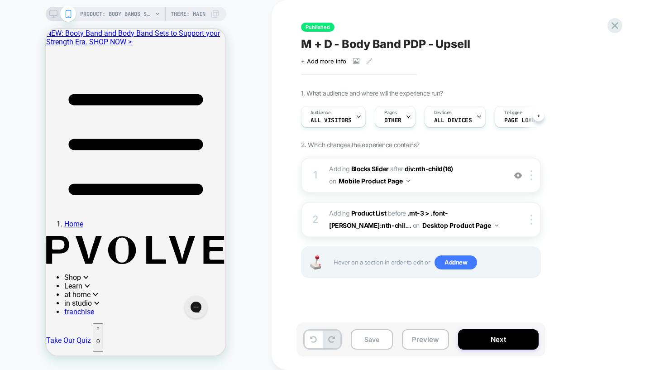
scroll to position [0, 0]
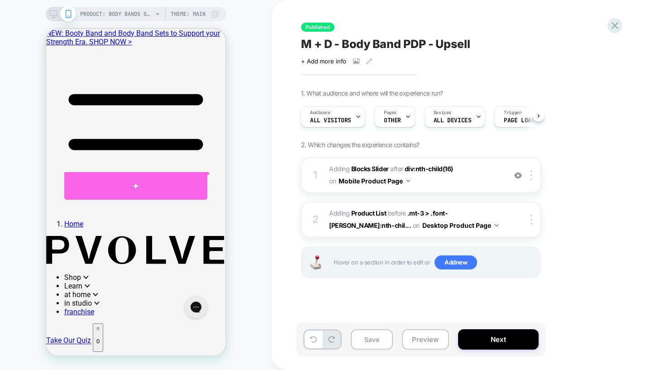
click at [191, 176] on div at bounding box center [135, 185] width 143 height 27
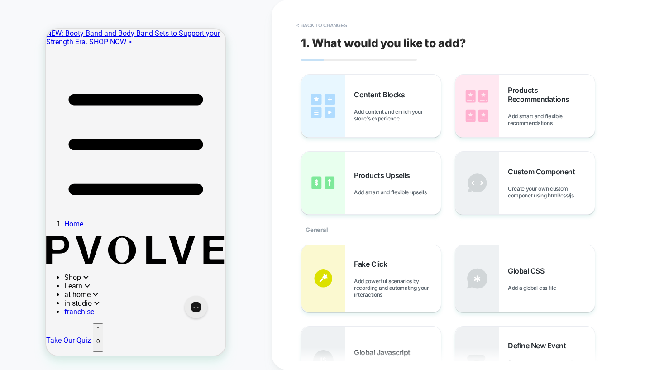
scroll to position [524, 0]
click at [307, 23] on button "< Back to changes" at bounding box center [322, 25] width 60 height 14
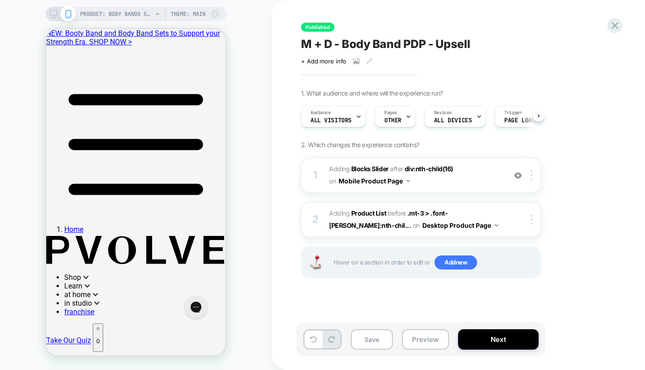
scroll to position [0, 0]
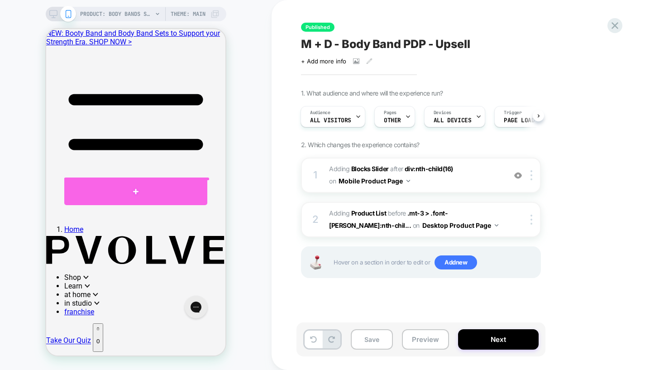
click at [162, 178] on div at bounding box center [135, 191] width 143 height 27
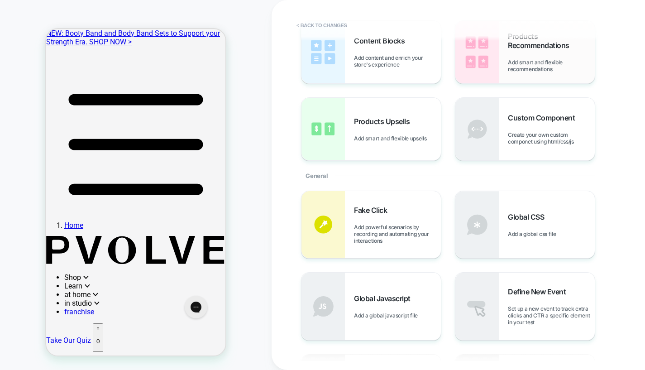
scroll to position [44, 0]
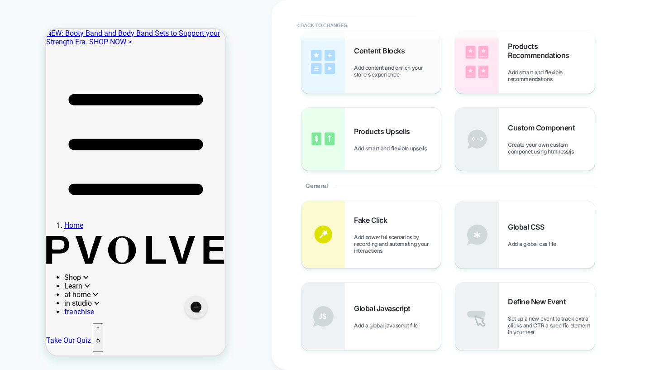
click at [413, 50] on div "Content Blocks Add content and enrich your store's experience" at bounding box center [397, 62] width 87 height 32
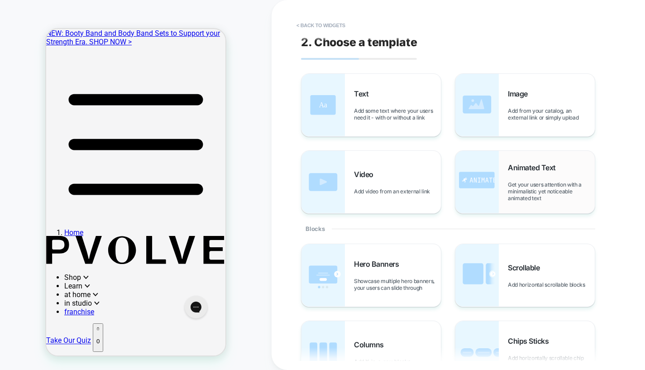
scroll to position [0, 0]
click at [335, 20] on button "< Back to widgets" at bounding box center [321, 25] width 58 height 14
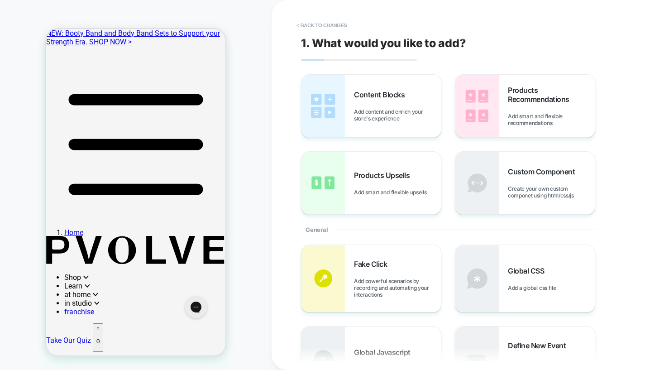
scroll to position [528, 0]
click at [302, 24] on button "< Back to changes" at bounding box center [322, 25] width 60 height 14
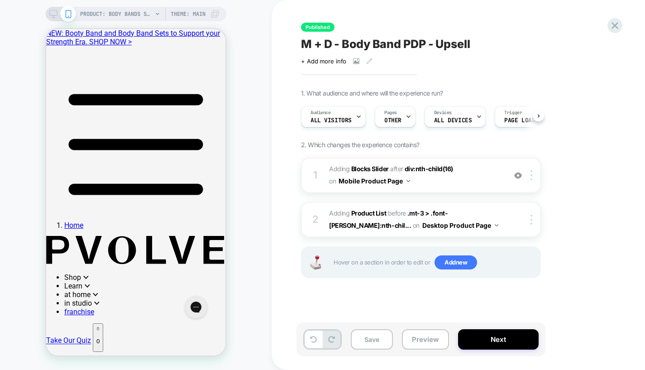
scroll to position [0, 0]
click at [377, 340] on button "Save" at bounding box center [372, 339] width 42 height 20
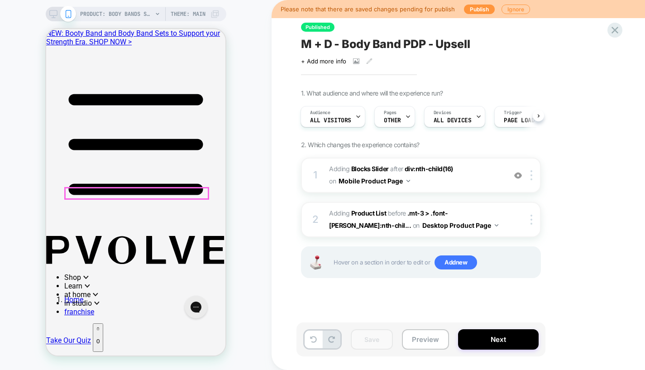
scroll to position [454, 0]
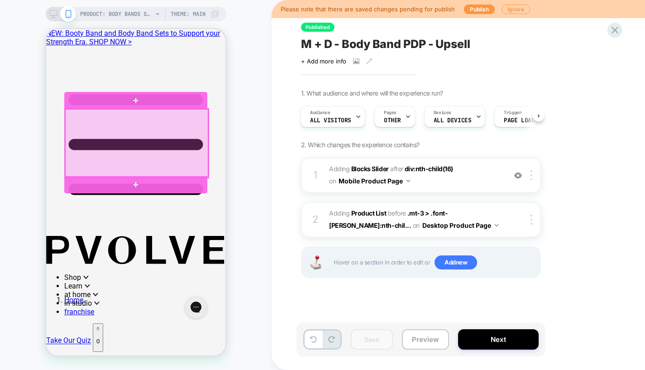
click at [184, 124] on div at bounding box center [136, 143] width 143 height 68
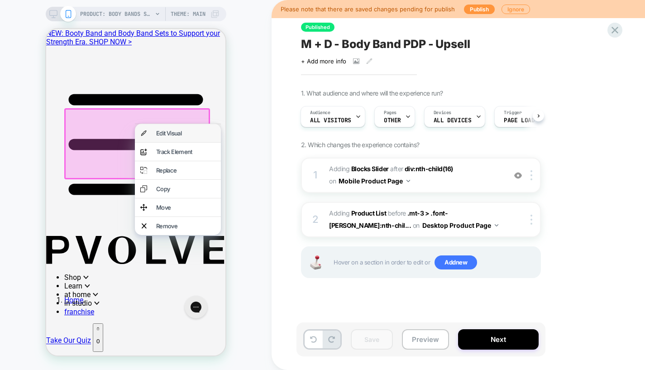
click at [184, 134] on div "Edit Visual" at bounding box center [185, 132] width 59 height 7
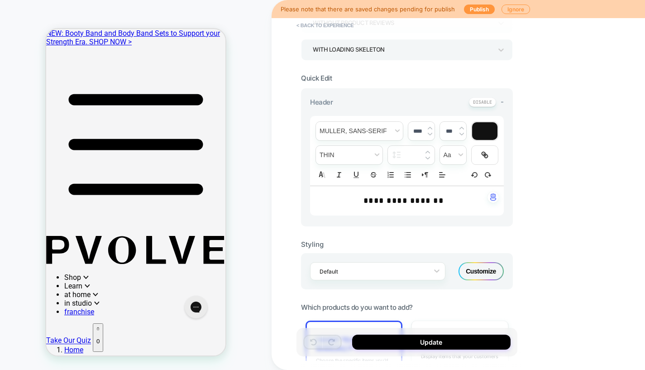
scroll to position [199, 0]
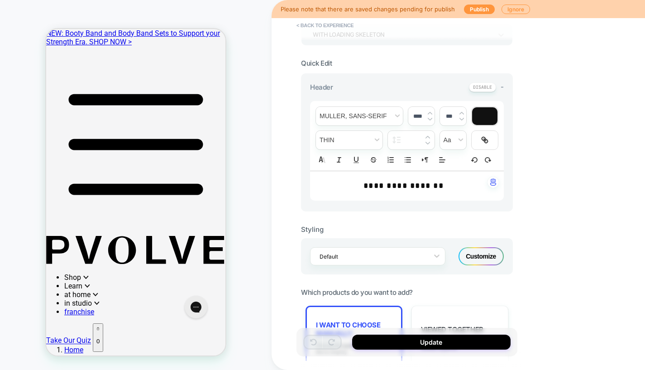
click at [471, 255] on div "Customize" at bounding box center [481, 256] width 45 height 18
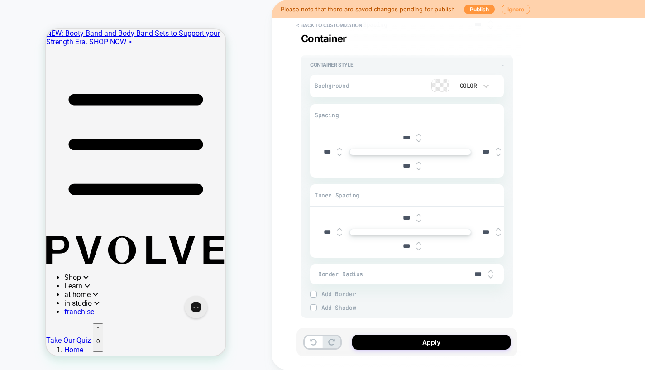
scroll to position [1817, 0]
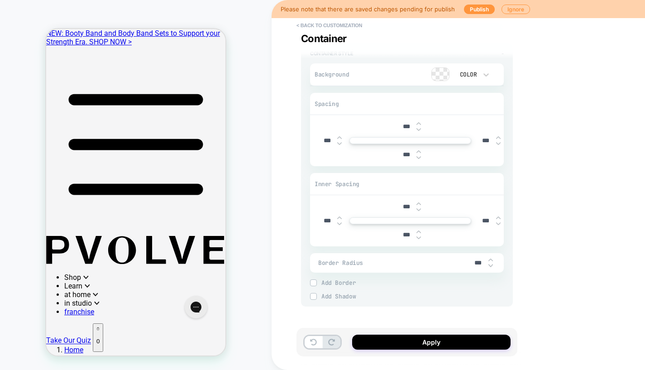
click at [490, 258] on img at bounding box center [490, 260] width 5 height 4
type textarea "*"
type input "***"
click at [490, 258] on img at bounding box center [490, 260] width 5 height 4
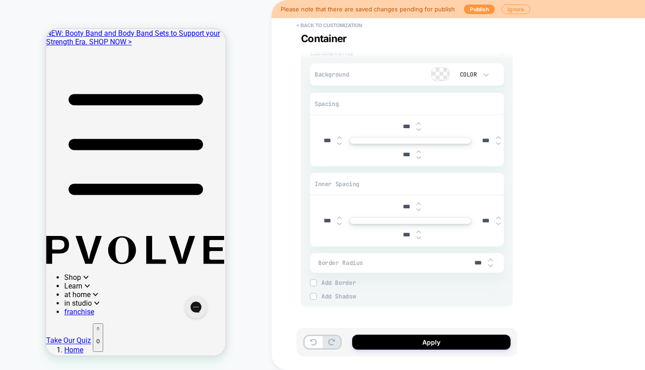
type textarea "*"
type input "***"
click at [490, 258] on img at bounding box center [490, 260] width 5 height 4
type textarea "*"
type input "***"
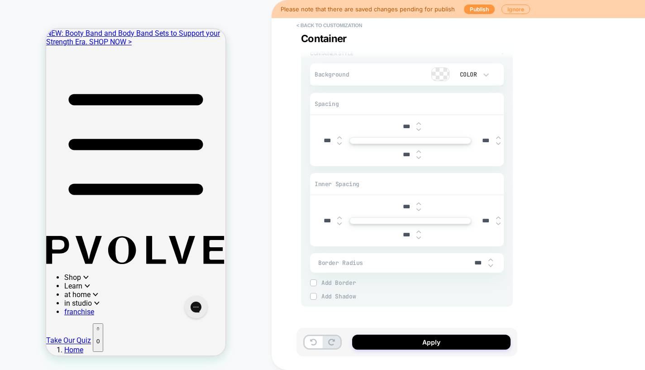
click at [490, 258] on img at bounding box center [490, 260] width 5 height 4
type textarea "*"
type input "***"
click at [315, 280] on img at bounding box center [313, 282] width 5 height 5
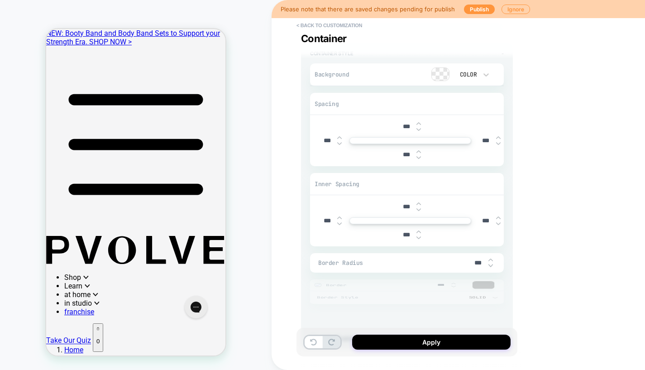
scroll to position [0, 3]
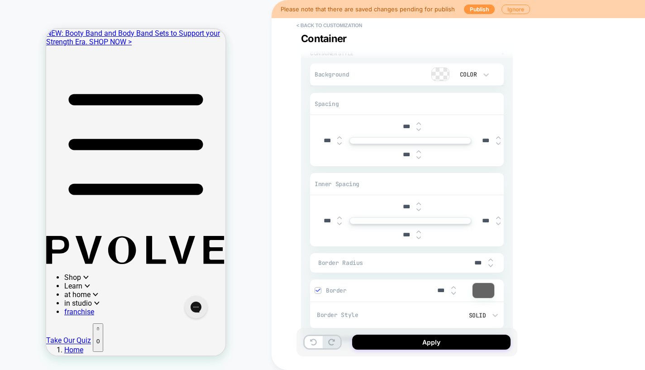
click at [492, 264] on img at bounding box center [490, 266] width 5 height 4
type textarea "*"
type input "***"
click at [492, 264] on img at bounding box center [490, 266] width 5 height 4
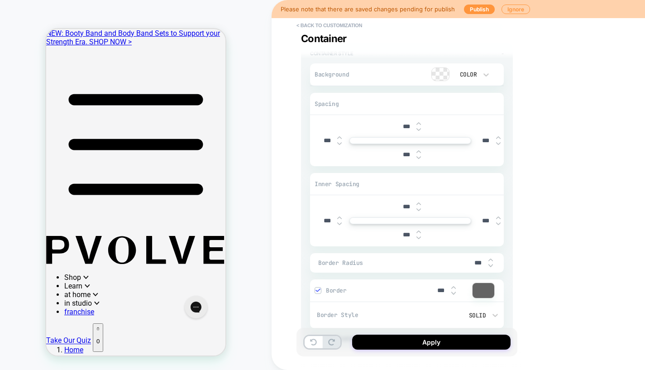
type textarea "*"
type input "***"
click at [492, 264] on img at bounding box center [490, 266] width 5 height 4
type textarea "*"
type input "***"
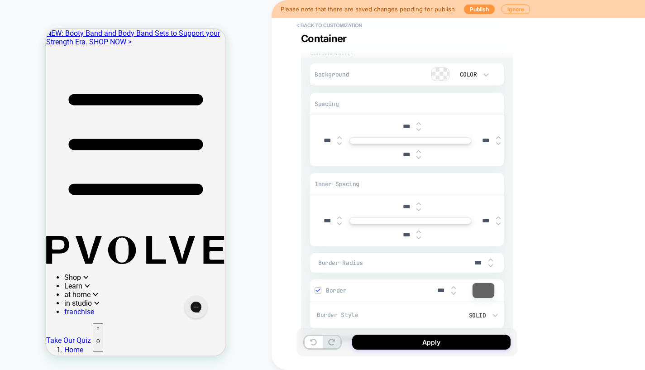
click at [492, 264] on img at bounding box center [490, 266] width 5 height 4
type textarea "*"
type input "***"
click at [490, 258] on img at bounding box center [490, 260] width 5 height 4
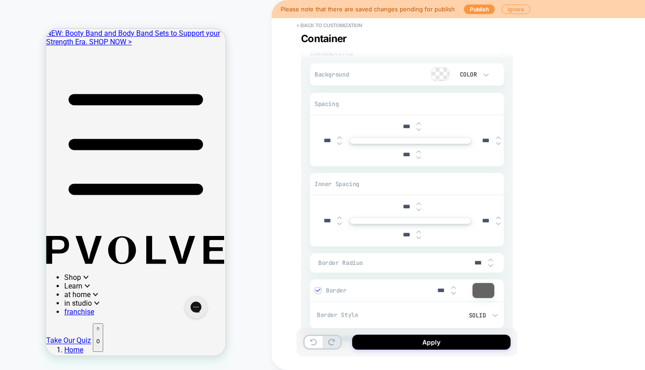
click at [490, 258] on img at bounding box center [490, 260] width 5 height 4
type textarea "*"
type input "***"
type textarea "*"
click at [436, 287] on input "***" at bounding box center [441, 291] width 20 height 8
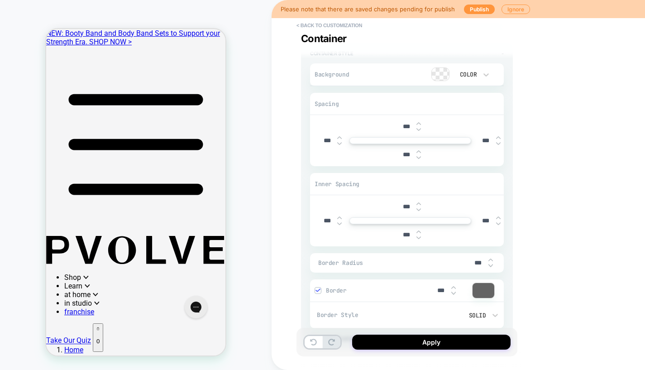
type input "*****"
type textarea "*"
type input "*****"
click at [484, 292] on div at bounding box center [484, 290] width 22 height 15
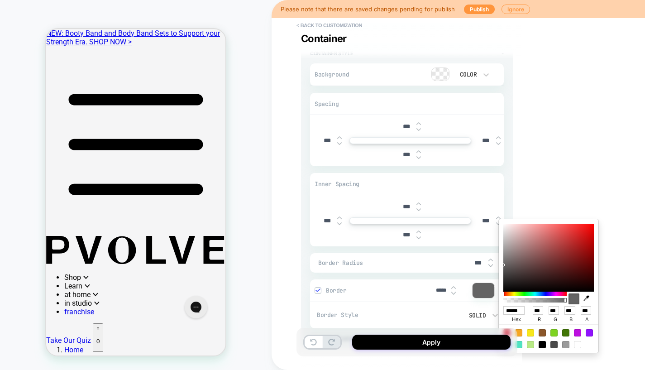
click at [565, 345] on div at bounding box center [565, 344] width 7 height 7
type textarea "*"
type input "******"
type input "***"
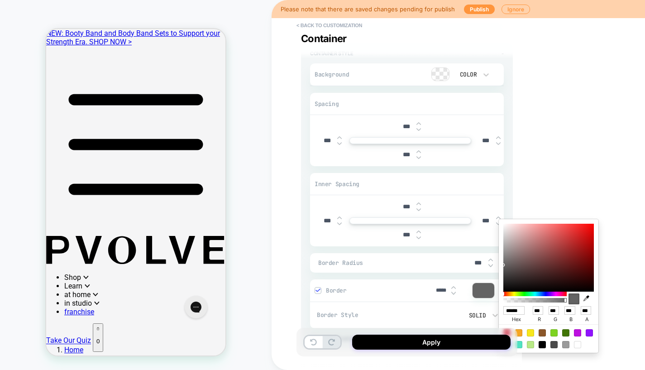
type input "***"
click at [566, 143] on div "**********" at bounding box center [471, 185] width 398 height 370
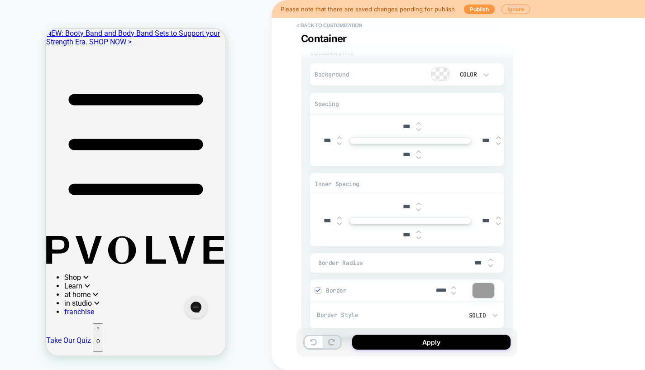
scroll to position [354, 0]
click at [490, 264] on img at bounding box center [490, 266] width 5 height 4
type textarea "*"
type input "***"
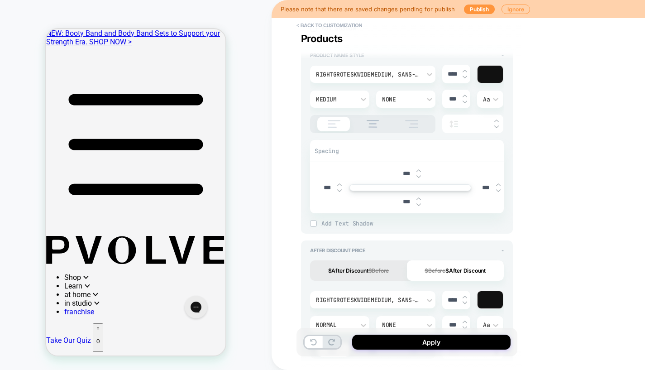
scroll to position [572, 0]
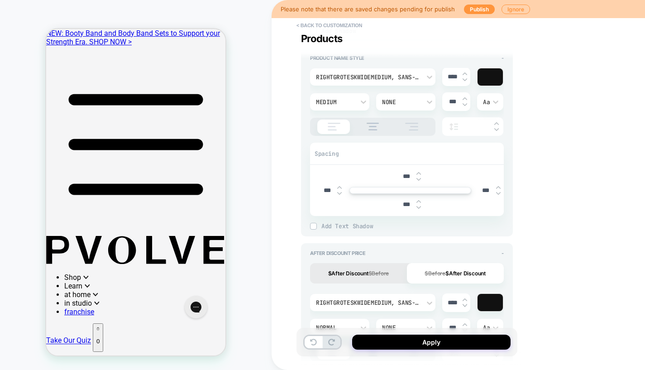
click at [339, 186] on img at bounding box center [339, 188] width 5 height 4
type input "***"
type textarea "*"
click at [339, 186] on img at bounding box center [339, 188] width 5 height 4
type input "***"
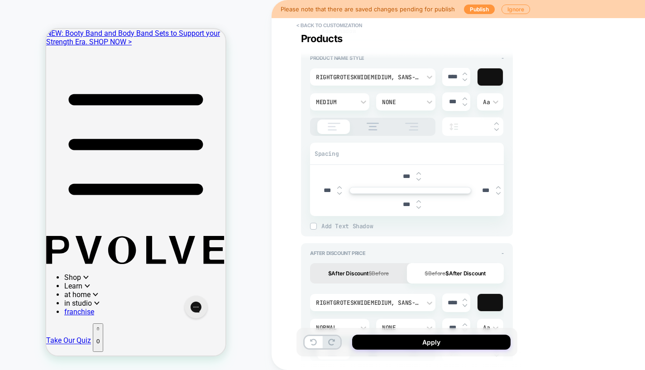
type textarea "*"
click at [339, 186] on img at bounding box center [339, 188] width 5 height 4
type input "***"
type textarea "*"
click at [339, 186] on img at bounding box center [339, 188] width 5 height 4
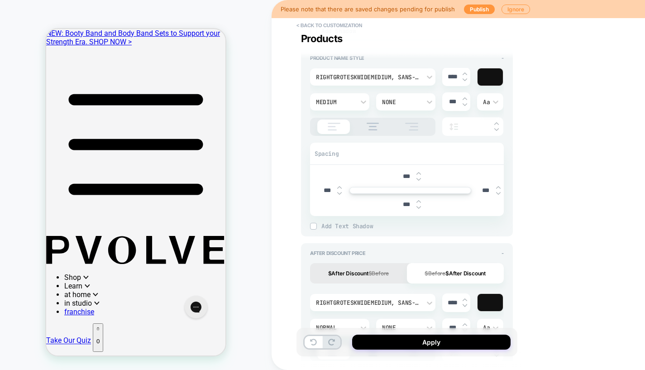
type input "***"
type textarea "*"
click at [339, 186] on img at bounding box center [339, 188] width 5 height 4
type input "***"
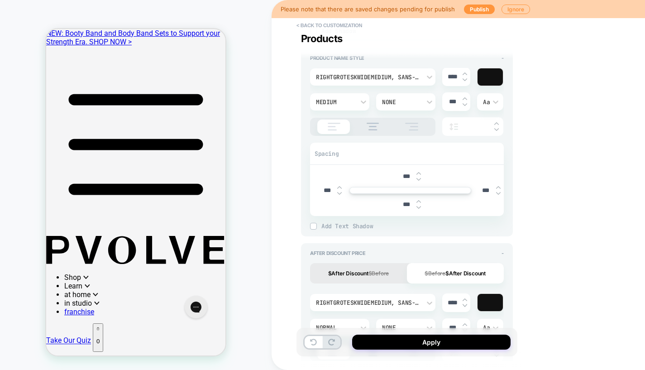
type textarea "*"
click at [339, 186] on img at bounding box center [339, 188] width 5 height 4
type input "***"
type textarea "*"
click at [340, 192] on img at bounding box center [339, 193] width 5 height 4
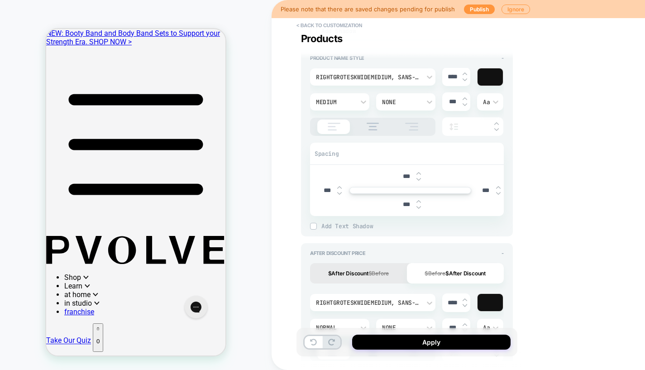
type input "***"
type textarea "*"
click at [340, 192] on img at bounding box center [339, 193] width 5 height 4
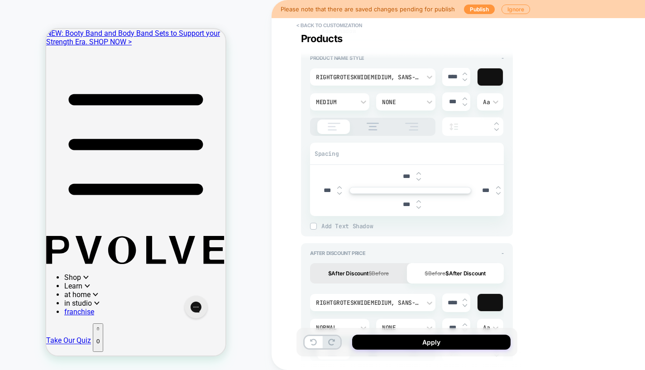
type input "***"
type textarea "*"
click at [340, 192] on img at bounding box center [339, 193] width 5 height 4
type input "***"
type textarea "*"
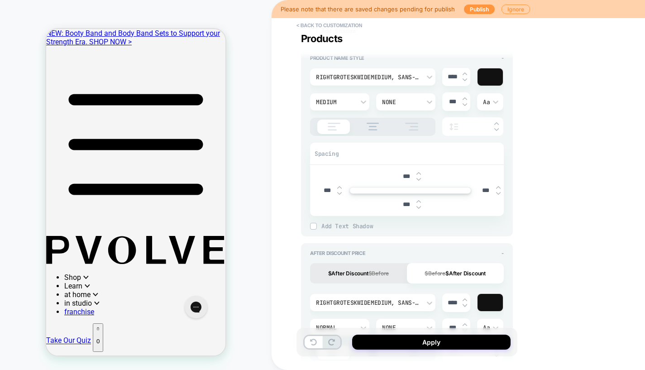
click at [340, 192] on img at bounding box center [339, 193] width 5 height 4
type input "***"
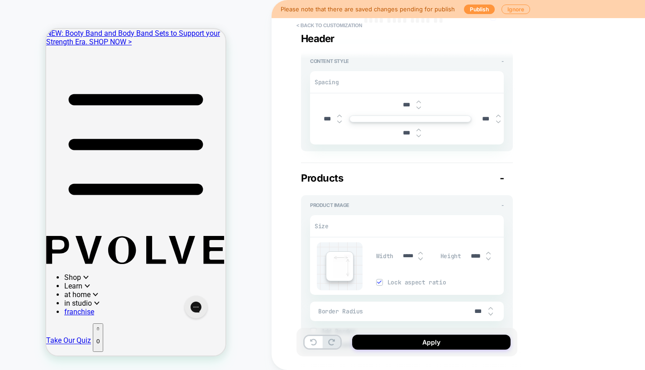
scroll to position [261, 0]
click at [504, 176] on div "Products -" at bounding box center [407, 176] width 212 height 12
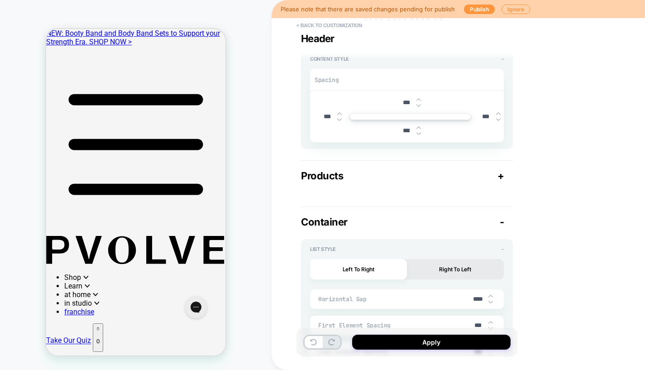
click at [504, 177] on div "Products +" at bounding box center [407, 176] width 212 height 12
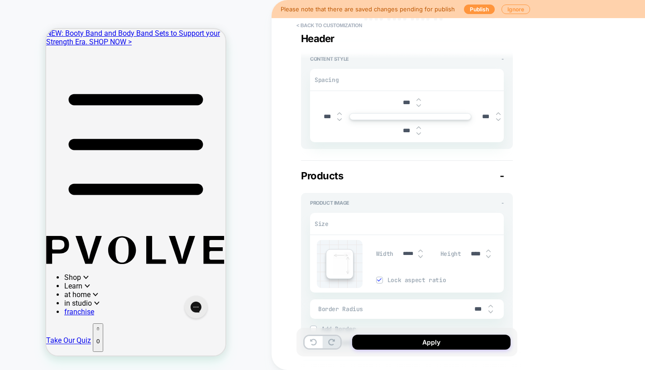
click at [504, 202] on div "Product Image - Size Width ***** Height **** Lock aspect ratio Border Radius **…" at bounding box center [407, 273] width 212 height 160
click at [503, 201] on span "-" at bounding box center [503, 203] width 2 height 6
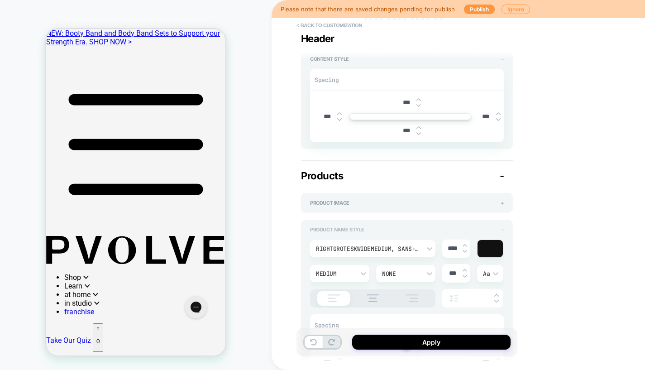
click at [503, 226] on div "Product Name Style - RightGroteskWideMedium, sans-serif **** Medium None *** Aa…" at bounding box center [407, 314] width 212 height 188
click at [503, 229] on span "-" at bounding box center [503, 229] width 2 height 6
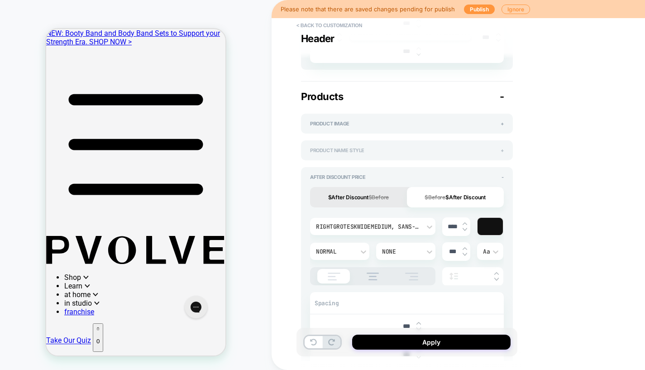
type textarea "*"
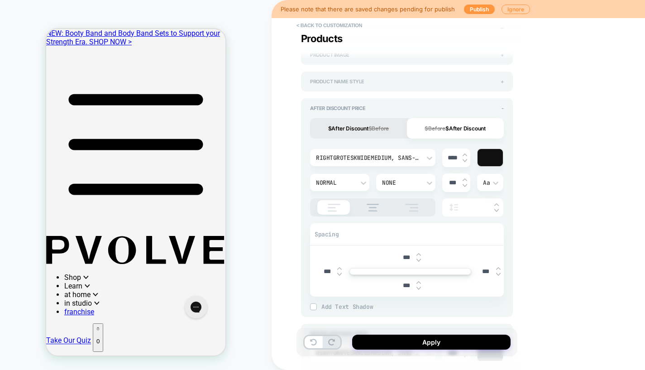
scroll to position [410, 0]
click at [345, 28] on button "< Back to customization" at bounding box center [329, 25] width 75 height 14
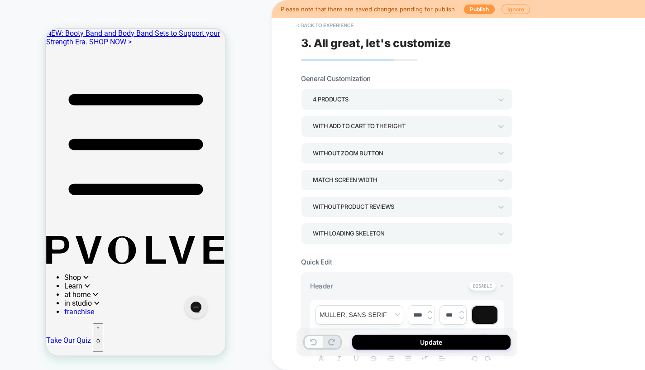
click at [314, 340] on icon at bounding box center [313, 342] width 7 height 7
click at [312, 23] on button "< Back to experience" at bounding box center [325, 25] width 66 height 14
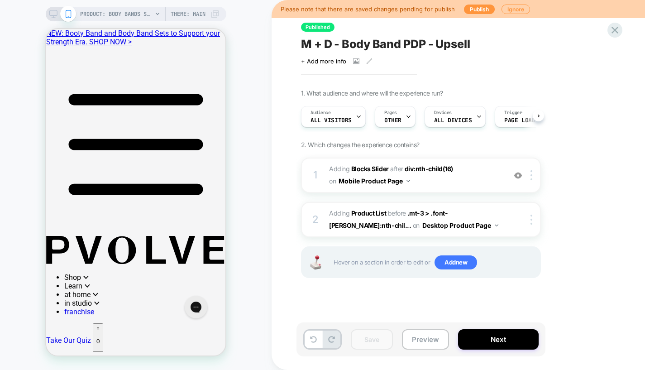
scroll to position [0, 0]
click at [507, 341] on button "Next" at bounding box center [498, 339] width 81 height 20
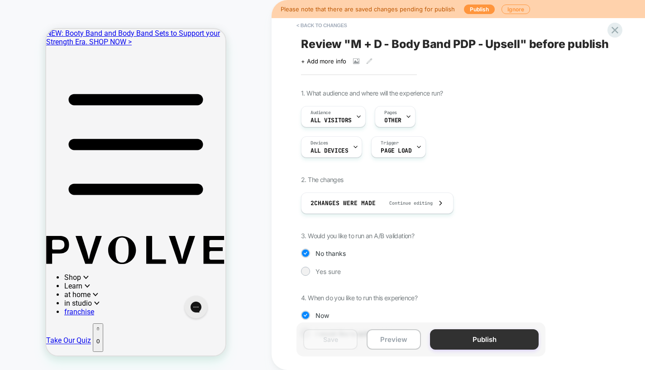
click at [474, 342] on button "Publish" at bounding box center [484, 339] width 109 height 20
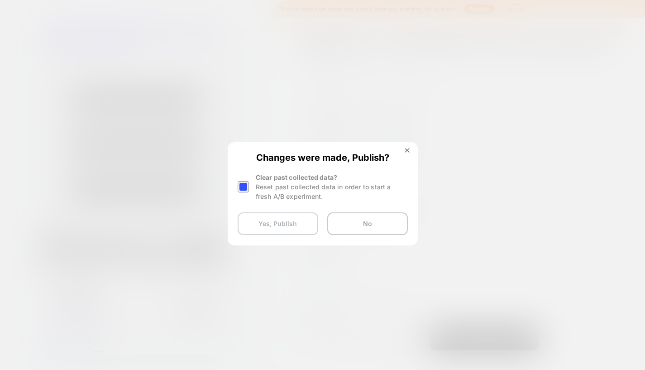
click at [277, 229] on button "Yes, Publish" at bounding box center [278, 223] width 81 height 23
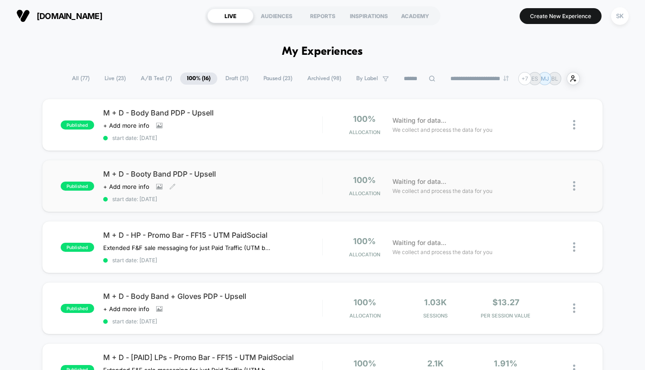
click at [259, 180] on div "M + D - Booty Band PDP - Upsell Click to view images Click to edit experience d…" at bounding box center [212, 185] width 219 height 33
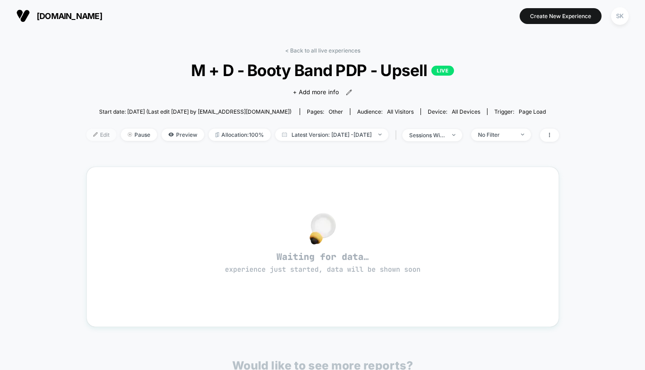
click at [87, 133] on span "Edit" at bounding box center [101, 135] width 30 height 12
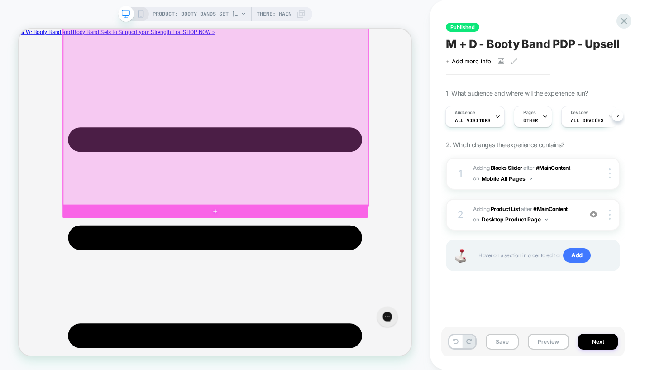
scroll to position [384, 0]
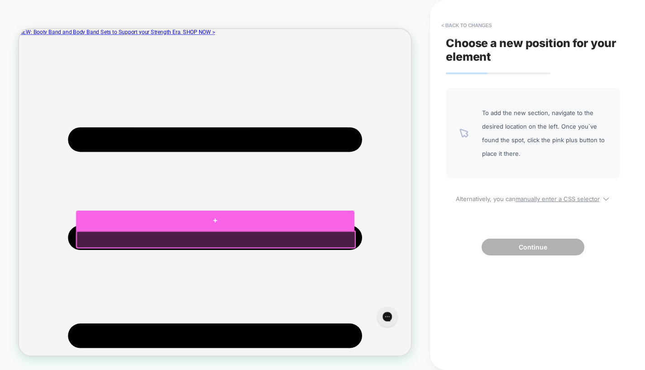
click at [447, 292] on div at bounding box center [280, 284] width 371 height 27
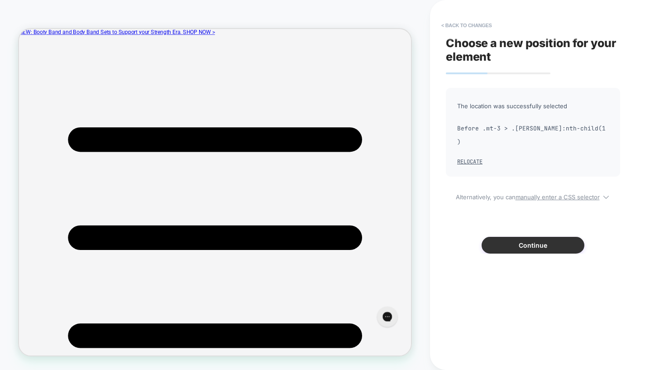
click at [534, 237] on button "Continue" at bounding box center [533, 245] width 103 height 17
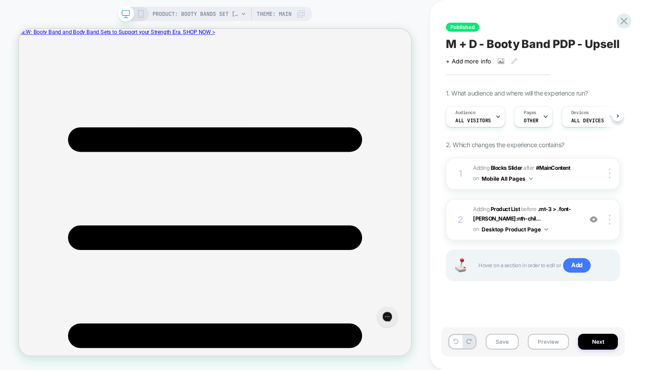
scroll to position [0, 0]
click at [496, 340] on button "Save" at bounding box center [502, 342] width 33 height 16
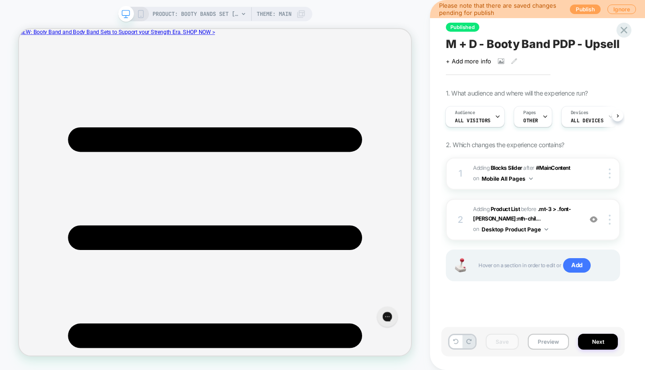
click at [585, 8] on button "Publish" at bounding box center [585, 10] width 31 height 10
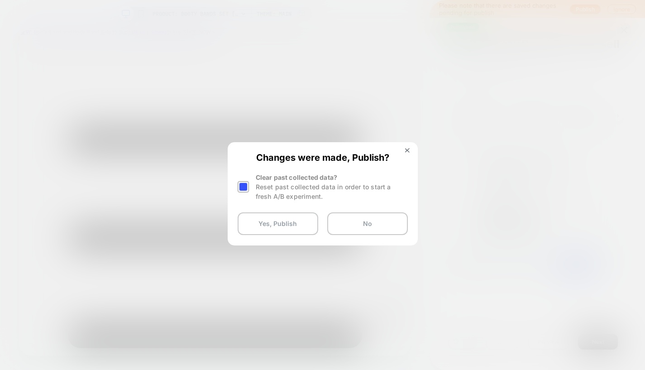
click at [244, 182] on div at bounding box center [243, 186] width 11 height 11
click at [244, 205] on div "Changes were made, Publish? Clear past collected data? Reset past collected dat…" at bounding box center [323, 193] width 188 height 101
click at [247, 216] on button "Yes, Publish" at bounding box center [278, 223] width 81 height 23
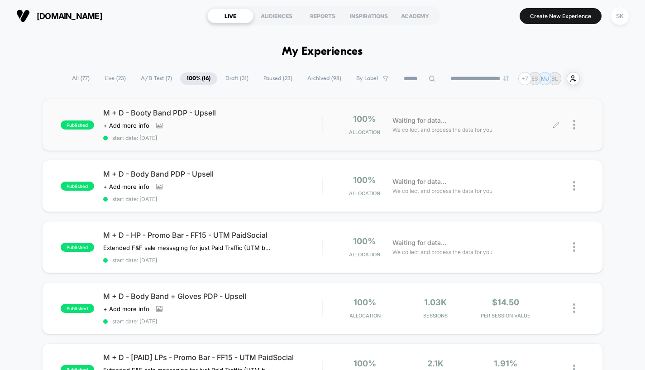
click at [556, 125] on icon at bounding box center [556, 124] width 5 height 5
